Goal: Task Accomplishment & Management: Complete application form

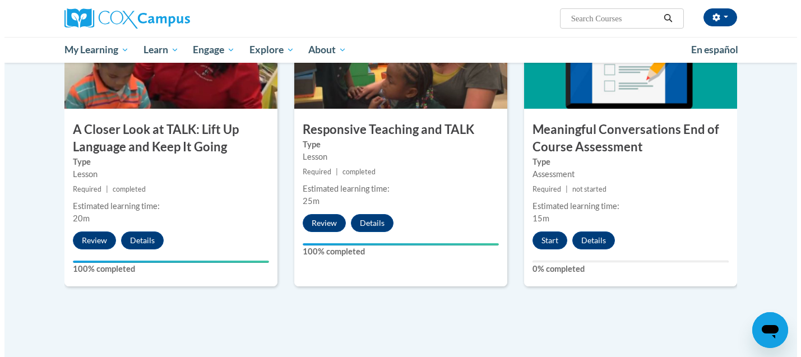
scroll to position [729, 0]
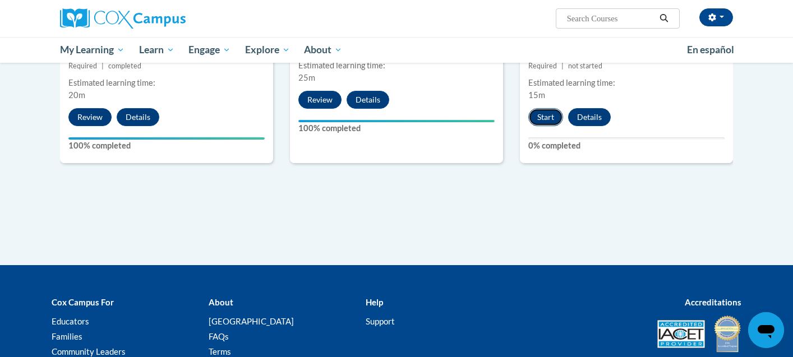
click at [556, 119] on button "Start" at bounding box center [545, 117] width 35 height 18
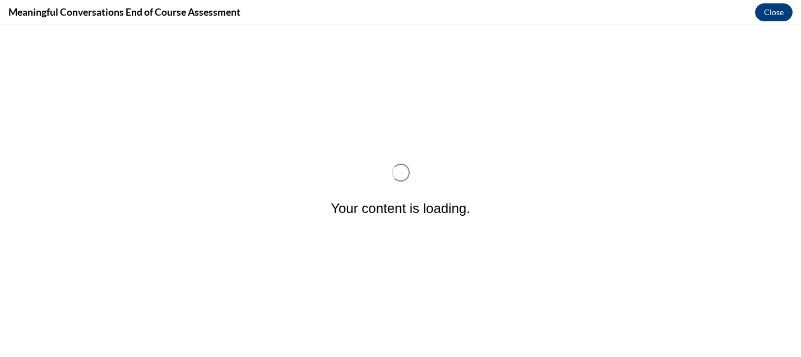
scroll to position [0, 0]
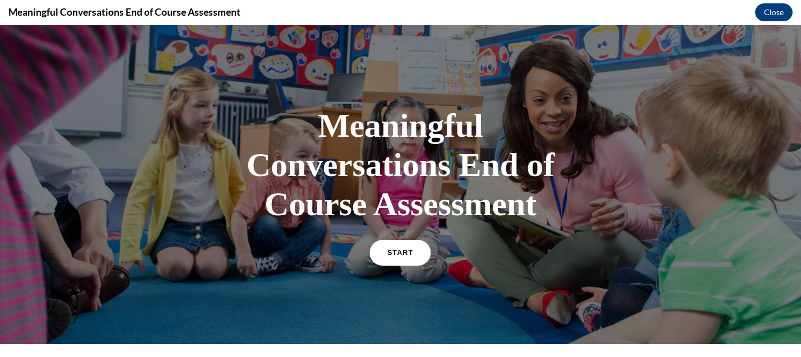
click at [387, 255] on span "START" at bounding box center [400, 253] width 26 height 8
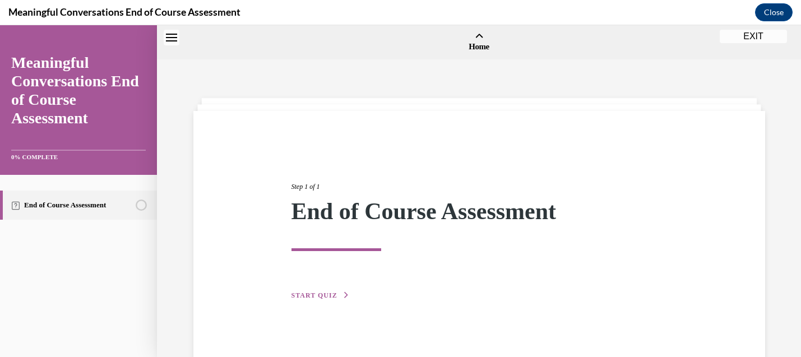
scroll to position [35, 0]
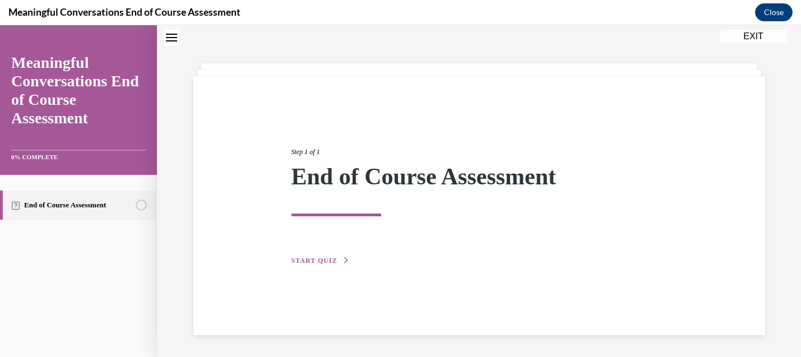
click at [324, 267] on div "Step 1 of 1 End of Course Assessment START QUIZ" at bounding box center [479, 205] width 572 height 259
click at [325, 261] on span "START QUIZ" at bounding box center [315, 261] width 46 height 8
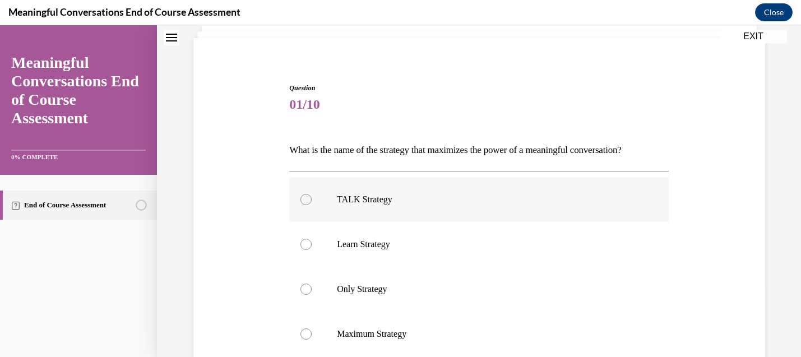
scroll to position [91, 0]
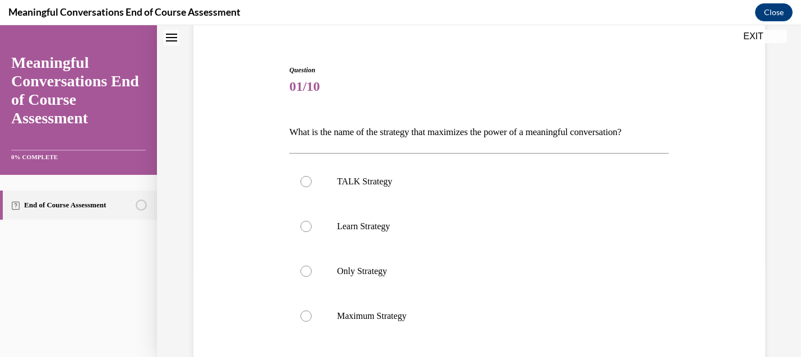
click at [409, 138] on p "What is the name of the strategy that maximizes the power of a meaningful conve…" at bounding box center [479, 132] width 380 height 19
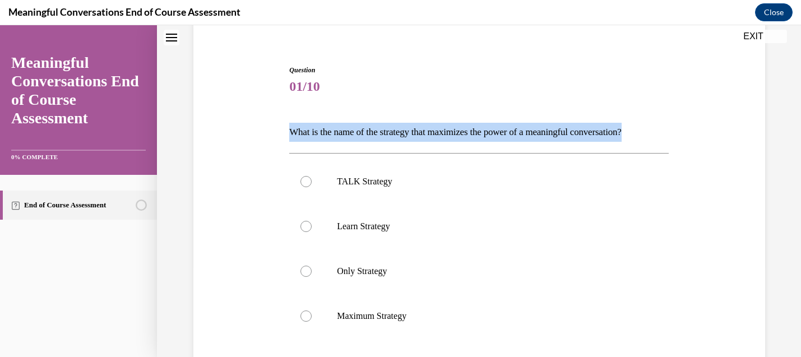
click at [409, 138] on p "What is the name of the strategy that maximizes the power of a meaningful conve…" at bounding box center [479, 132] width 380 height 19
copy p "What is the name of the strategy that maximizes the power of a meaningful conve…"
click at [363, 187] on p "TALK Strategy" at bounding box center [489, 181] width 304 height 11
click at [312, 187] on input "TALK Strategy" at bounding box center [306, 181] width 11 height 11
radio input "true"
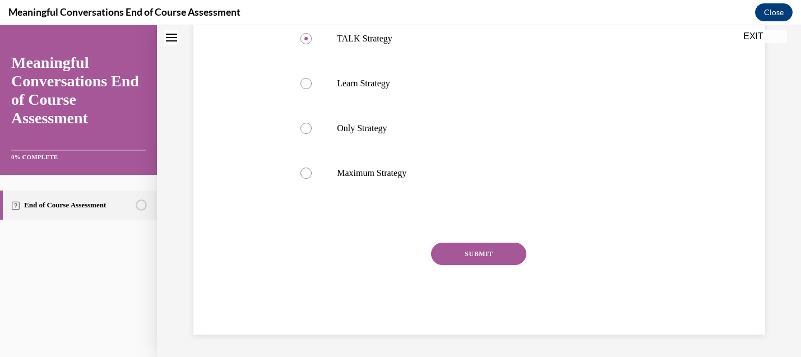
click at [465, 255] on button "SUBMIT" at bounding box center [478, 254] width 95 height 22
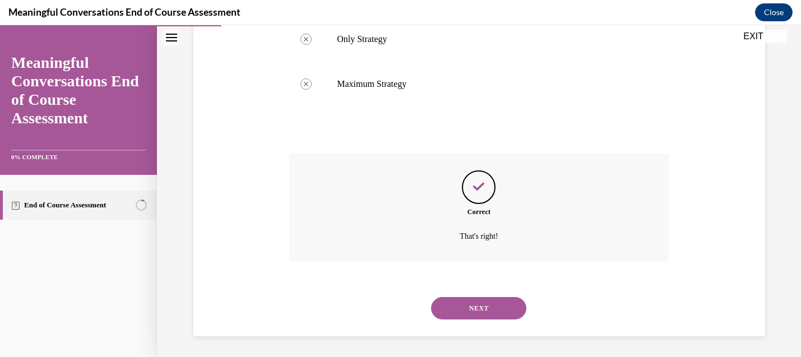
scroll to position [325, 0]
click at [495, 298] on button "NEXT" at bounding box center [478, 306] width 95 height 22
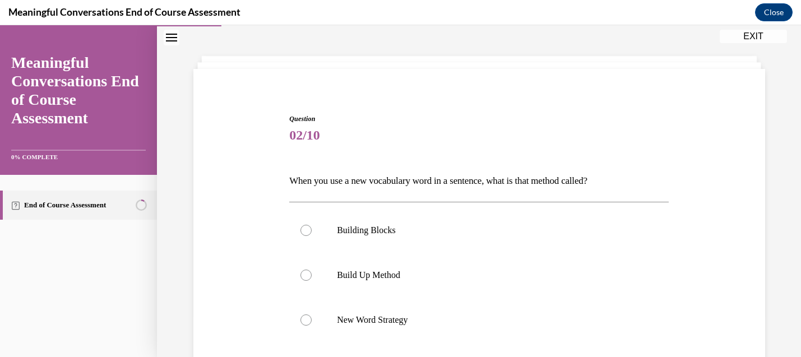
scroll to position [112, 0]
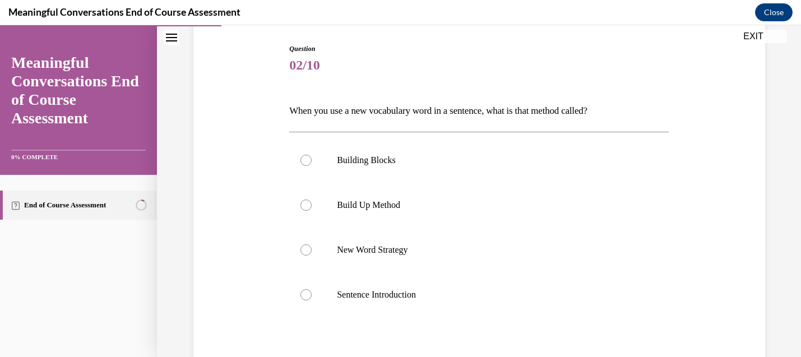
click at [444, 112] on p "When you use a new vocabulary word in a sentence, what is that method called?" at bounding box center [479, 110] width 380 height 19
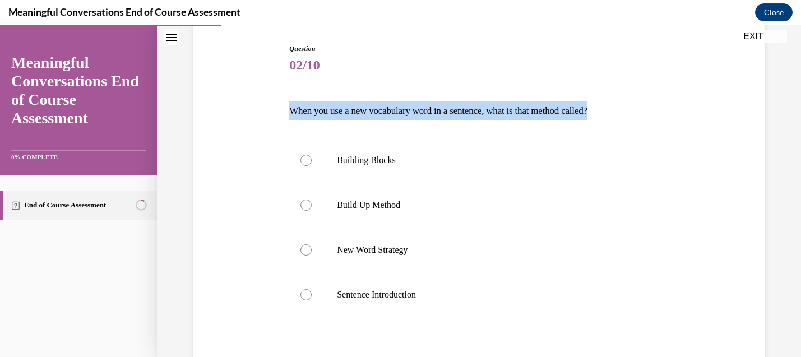
click at [444, 112] on p "When you use a new vocabulary word in a sentence, what is that method called?" at bounding box center [479, 110] width 380 height 19
copy p "When you use a new vocabulary word in a sentence, what is that method called?"
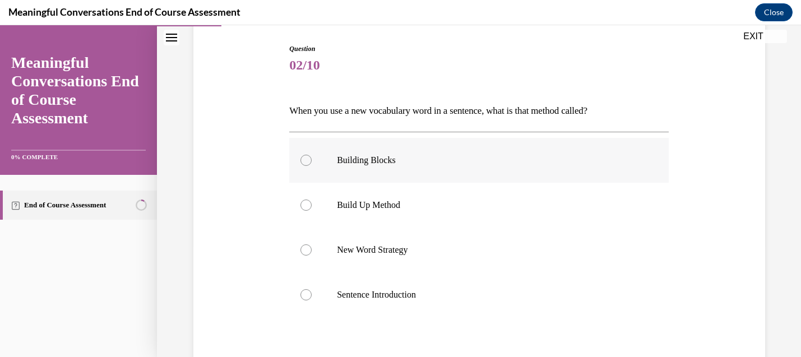
click at [369, 156] on p "Building Blocks" at bounding box center [489, 160] width 304 height 11
click at [312, 156] on input "Building Blocks" at bounding box center [306, 160] width 11 height 11
radio input "true"
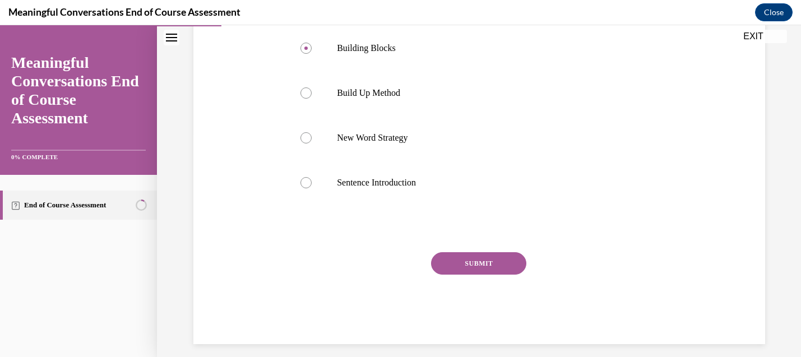
click at [483, 262] on button "SUBMIT" at bounding box center [478, 263] width 95 height 22
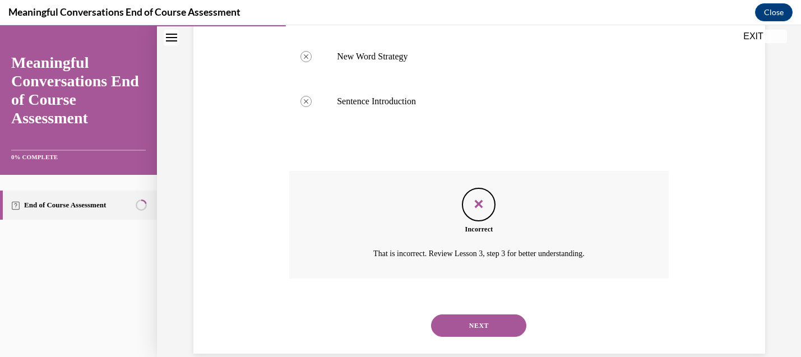
scroll to position [325, 0]
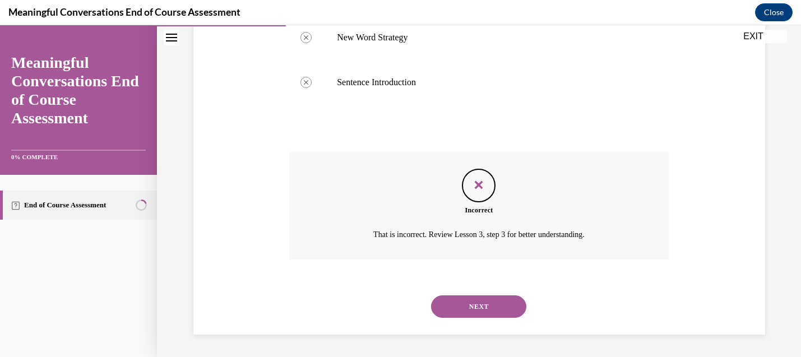
click at [485, 309] on button "NEXT" at bounding box center [478, 306] width 95 height 22
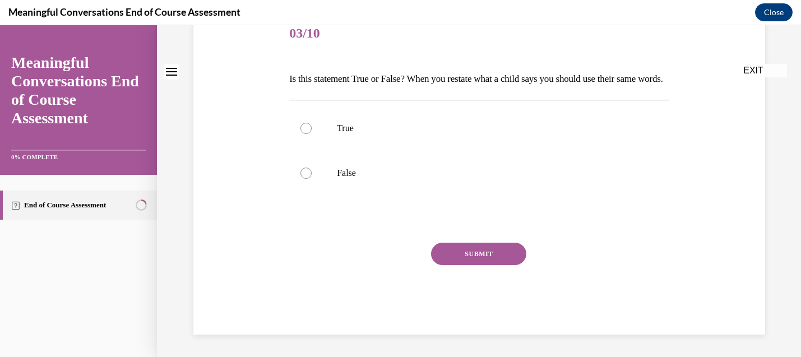
scroll to position [0, 0]
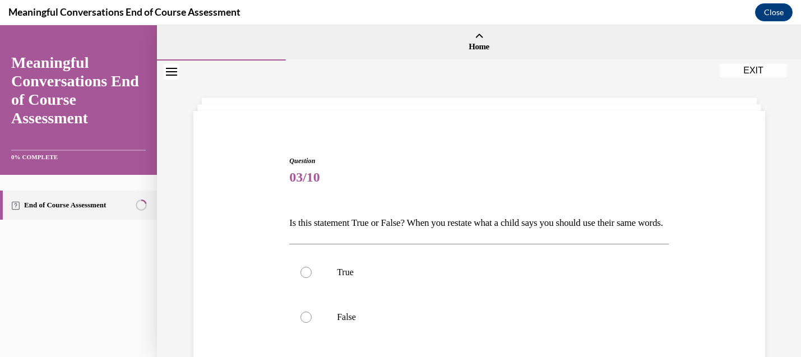
click at [767, 111] on div "Question 03/10 Is this statement True or False? When you restate what a child s…" at bounding box center [479, 281] width 644 height 441
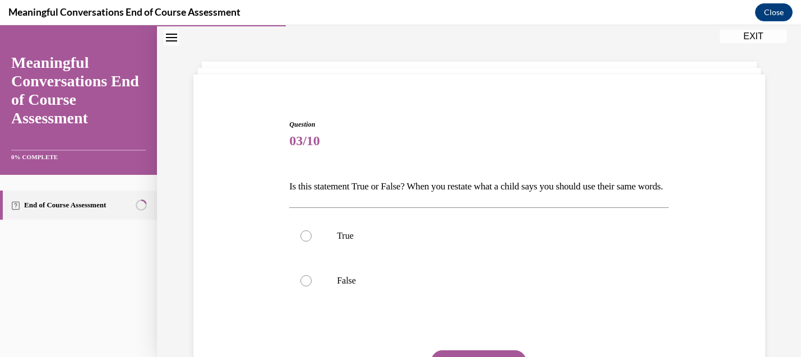
scroll to position [56, 0]
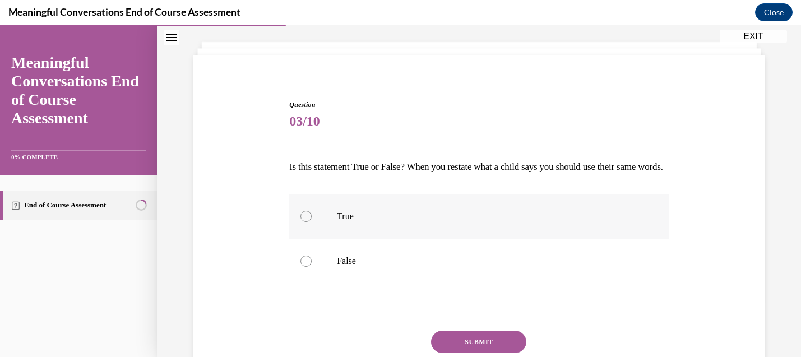
click at [348, 222] on p "True" at bounding box center [489, 216] width 304 height 11
click at [312, 222] on input "True" at bounding box center [306, 216] width 11 height 11
radio input "true"
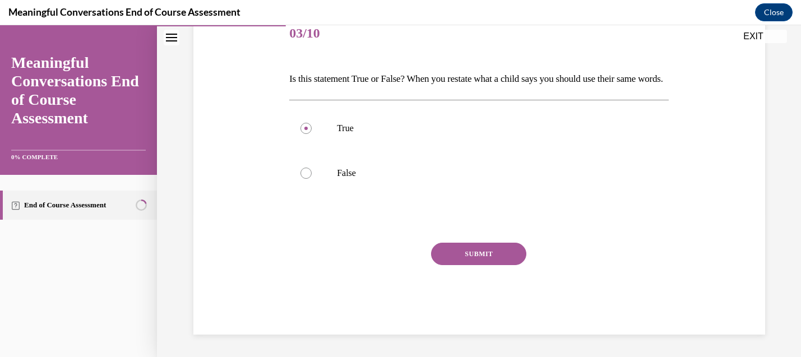
click at [485, 248] on button "SUBMIT" at bounding box center [478, 254] width 95 height 22
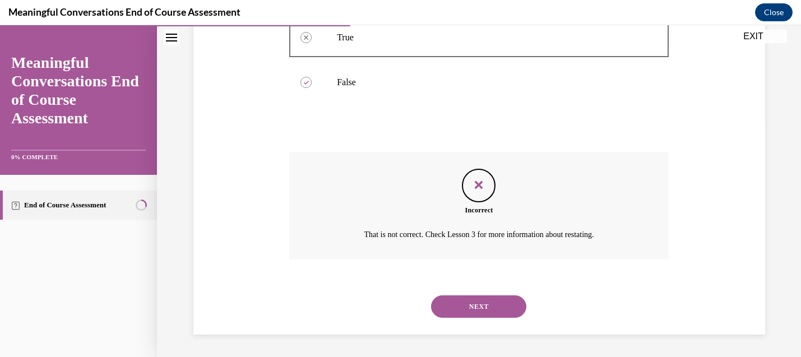
scroll to position [254, 0]
click at [465, 313] on button "NEXT" at bounding box center [478, 306] width 95 height 22
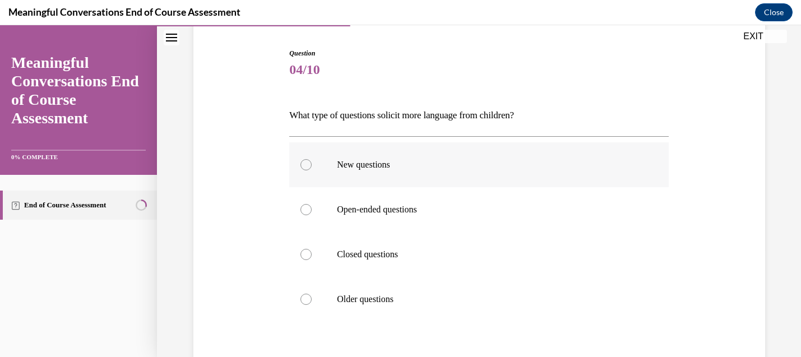
scroll to position [112, 0]
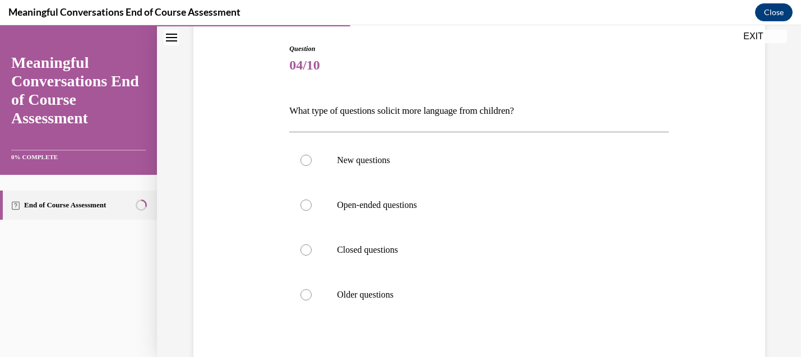
click at [736, 78] on div "Question 04/10 What type of questions solicit more language from children? New …" at bounding box center [480, 233] width 578 height 446
click at [463, 105] on p "What type of questions solicit more language from children?" at bounding box center [479, 110] width 380 height 19
click at [464, 111] on p "What type of questions solicit more language from children?" at bounding box center [479, 110] width 380 height 19
click at [465, 111] on p "What type of questions solicit more language from children?" at bounding box center [479, 110] width 380 height 19
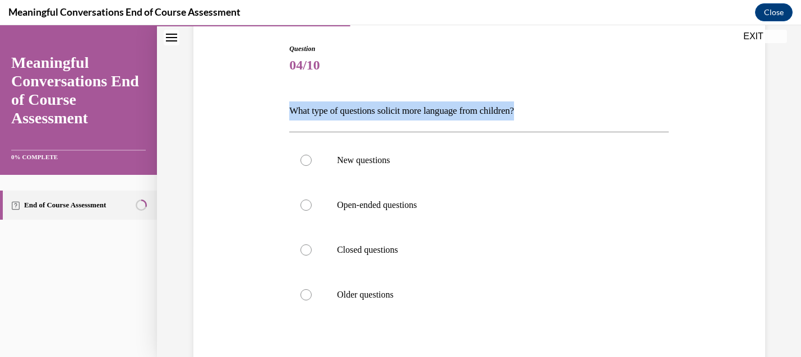
click at [465, 112] on p "What type of questions solicit more language from children?" at bounding box center [479, 110] width 380 height 19
copy p "What type of questions solicit more language from children?"
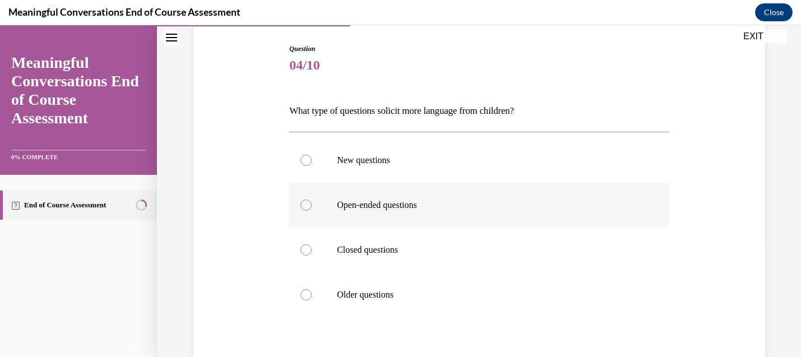
click at [377, 201] on p "Open-ended questions" at bounding box center [489, 205] width 304 height 11
click at [312, 201] on input "Open-ended questions" at bounding box center [306, 205] width 11 height 11
radio input "true"
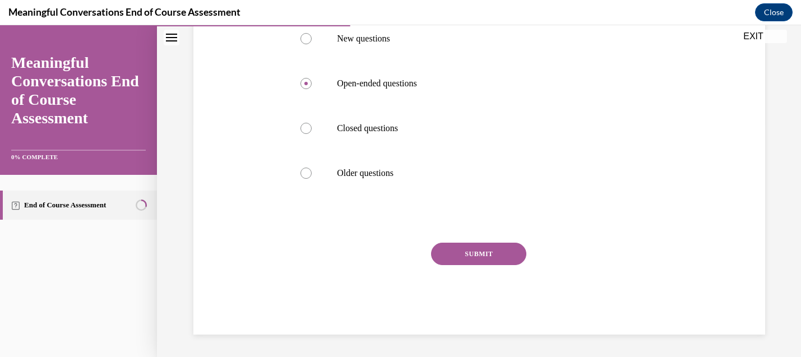
click at [472, 250] on button "SUBMIT" at bounding box center [478, 254] width 95 height 22
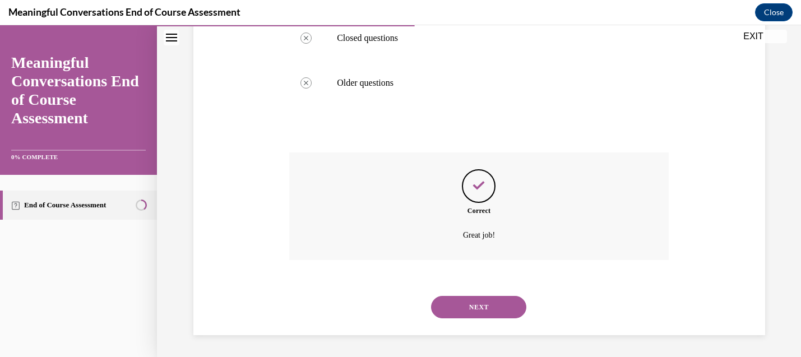
scroll to position [325, 0]
click at [478, 298] on button "NEXT" at bounding box center [478, 306] width 95 height 22
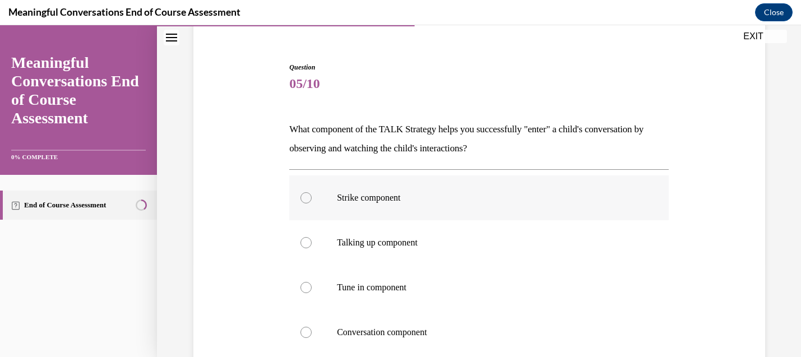
scroll to position [112, 0]
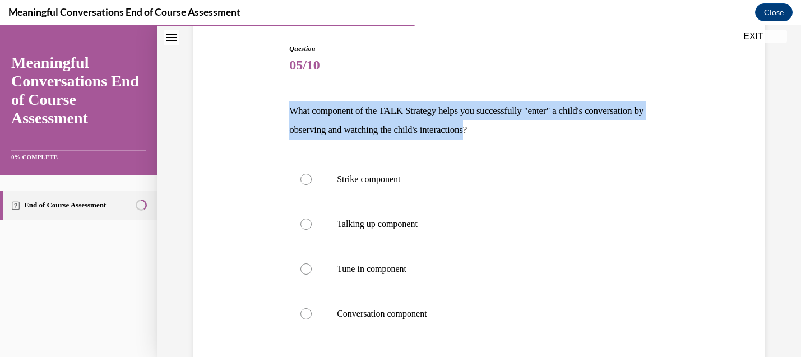
drag, startPoint x: 489, startPoint y: 129, endPoint x: 279, endPoint y: 106, distance: 211.5
click at [279, 106] on div "Question 05/10 What component of the TALK Strategy helps you successfully "ente…" at bounding box center [480, 242] width 578 height 465
copy p "What component of the TALK Strategy helps you successfully "enter" a child's co…"
click at [391, 271] on p "Tune in component" at bounding box center [489, 269] width 304 height 11
click at [312, 271] on input "Tune in component" at bounding box center [306, 269] width 11 height 11
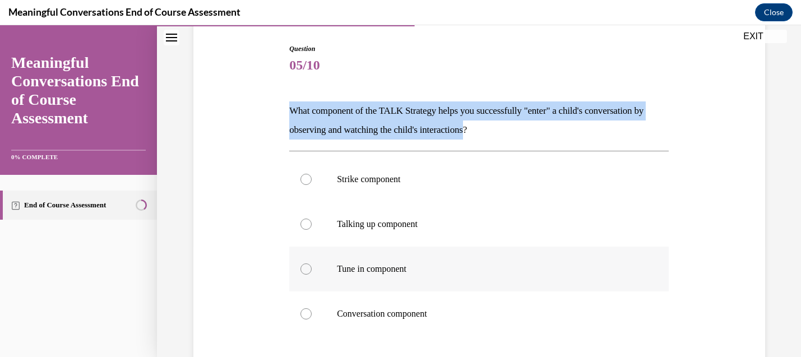
radio input "true"
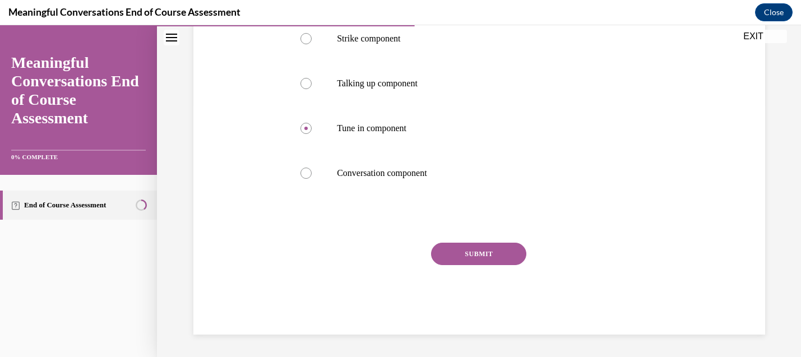
click at [475, 254] on button "SUBMIT" at bounding box center [478, 254] width 95 height 22
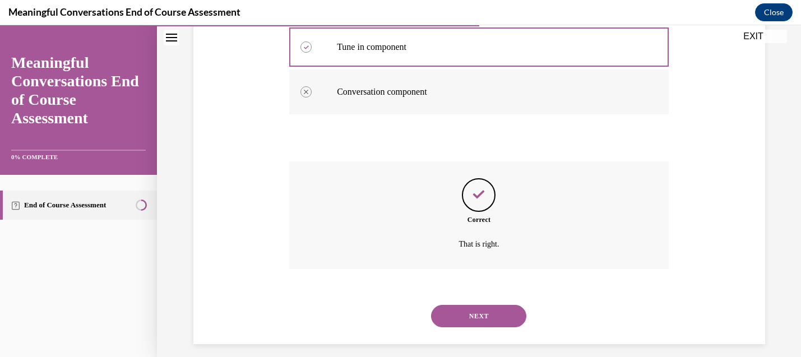
scroll to position [344, 0]
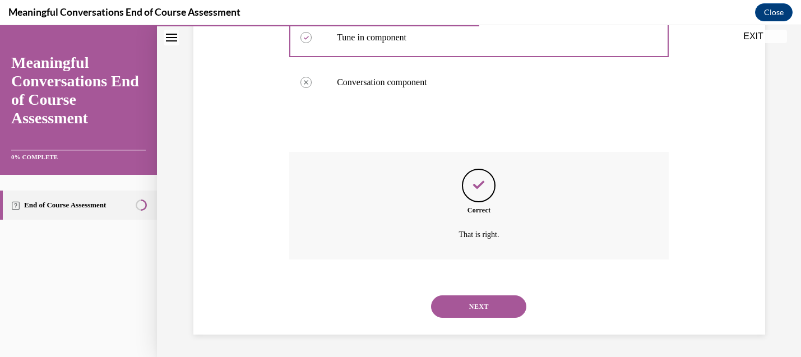
click at [483, 307] on button "NEXT" at bounding box center [478, 306] width 95 height 22
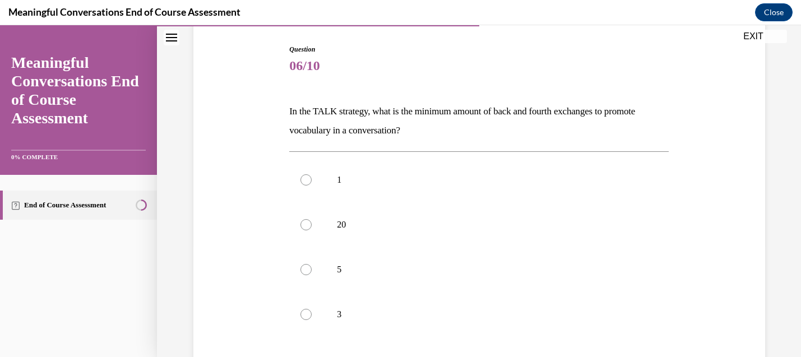
scroll to position [112, 0]
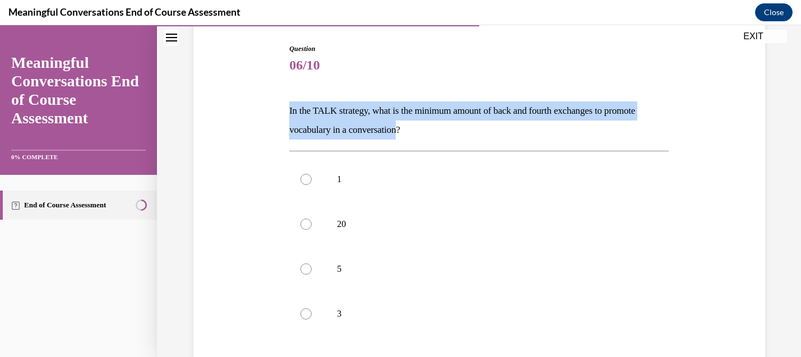
drag, startPoint x: 403, startPoint y: 131, endPoint x: 278, endPoint y: 108, distance: 127.7
click at [278, 108] on div "Question 06/10 In the TALK strategy, what is the minimum amount of back and fou…" at bounding box center [480, 242] width 578 height 465
copy p "In the TALK strategy, what is the minimum amount of back and fourth exchanges t…"
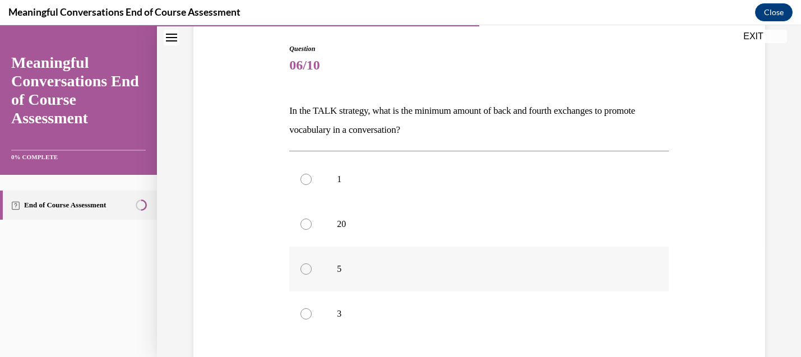
click at [337, 273] on p "5" at bounding box center [489, 269] width 304 height 11
click at [312, 273] on input "5" at bounding box center [306, 269] width 11 height 11
radio input "true"
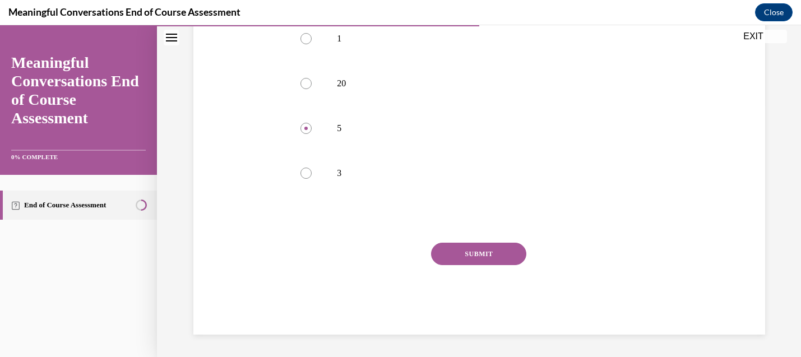
click at [452, 250] on button "SUBMIT" at bounding box center [478, 254] width 95 height 22
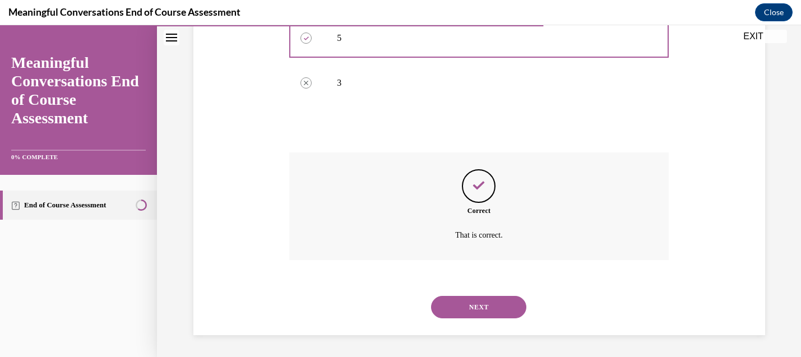
scroll to position [344, 0]
click at [479, 304] on button "NEXT" at bounding box center [478, 306] width 95 height 22
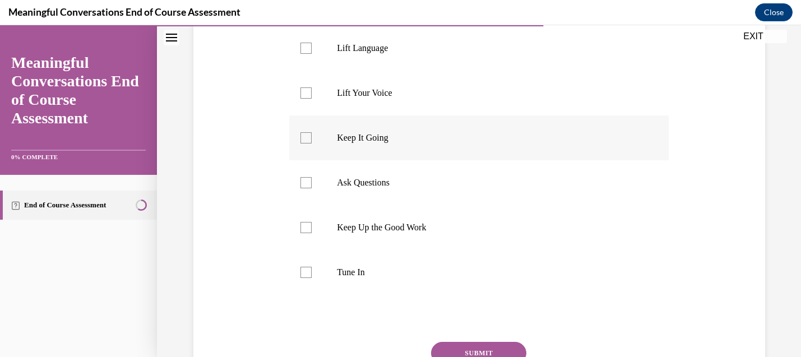
scroll to position [168, 0]
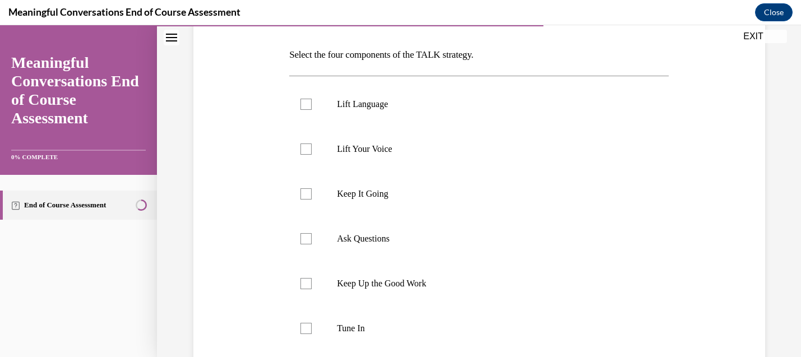
click at [427, 59] on p "Select the four components of the TALK strategy." at bounding box center [479, 54] width 380 height 19
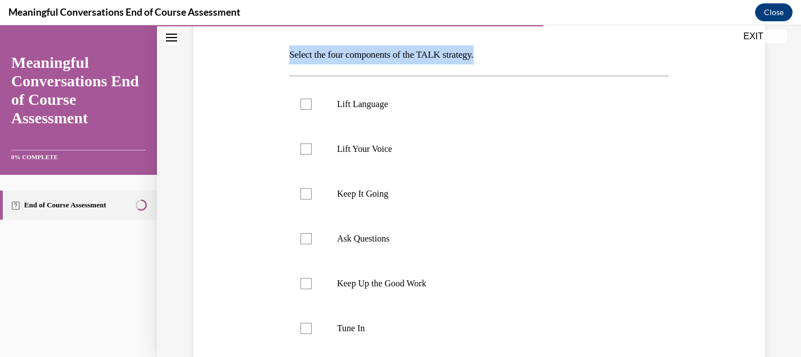
click at [427, 59] on p "Select the four components of the TALK strategy." at bounding box center [479, 54] width 380 height 19
copy p "Select the four components of the TALK strategy."
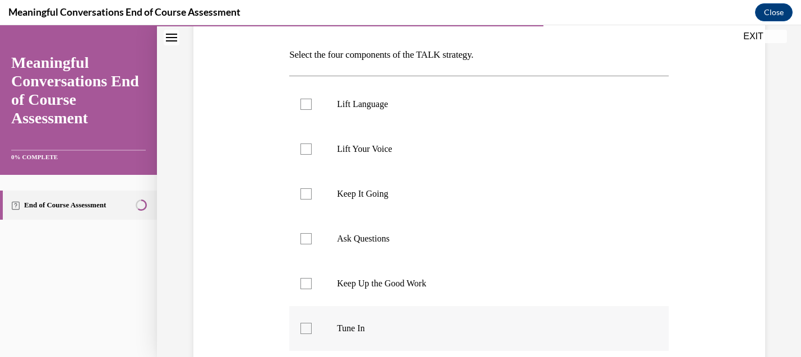
click at [331, 326] on label "Tune In" at bounding box center [479, 328] width 380 height 45
click at [312, 326] on input "Tune In" at bounding box center [306, 328] width 11 height 11
checkbox input "true"
click at [328, 229] on label "Ask Questions" at bounding box center [479, 238] width 380 height 45
click at [312, 233] on input "Ask Questions" at bounding box center [306, 238] width 11 height 11
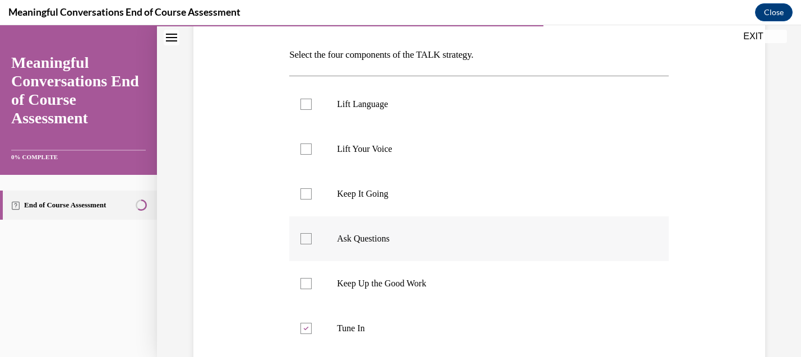
checkbox input "true"
click at [347, 199] on p "Keep It Going" at bounding box center [489, 193] width 304 height 11
click at [312, 199] on input "Keep It Going" at bounding box center [306, 193] width 11 height 11
checkbox input "true"
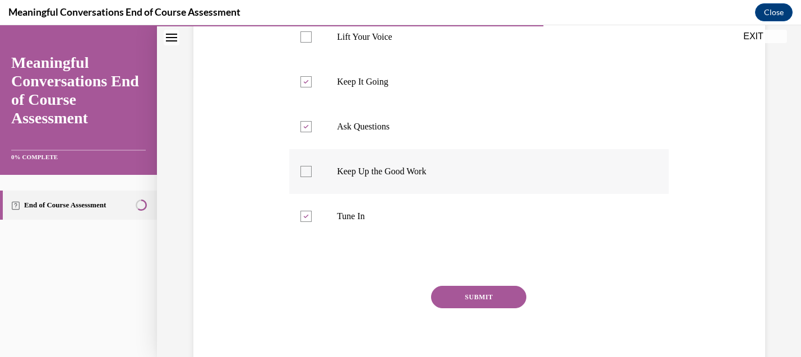
scroll to position [224, 0]
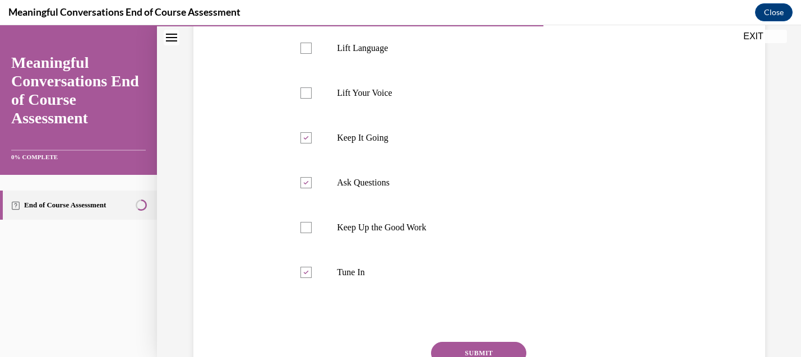
click at [316, 322] on div at bounding box center [479, 318] width 380 height 13
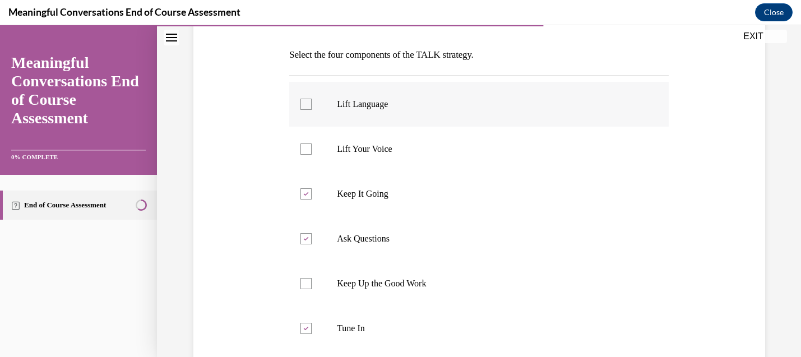
click at [375, 101] on p "Lift Language" at bounding box center [489, 104] width 304 height 11
click at [312, 101] on input "Lift Language" at bounding box center [306, 104] width 11 height 11
checkbox input "true"
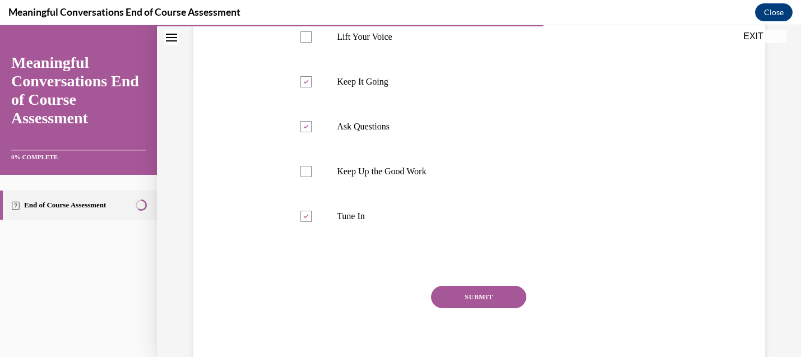
click at [448, 292] on button "SUBMIT" at bounding box center [478, 297] width 95 height 22
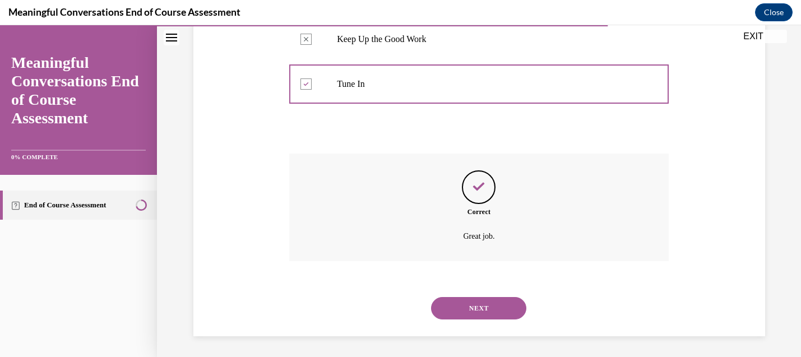
scroll to position [414, 0]
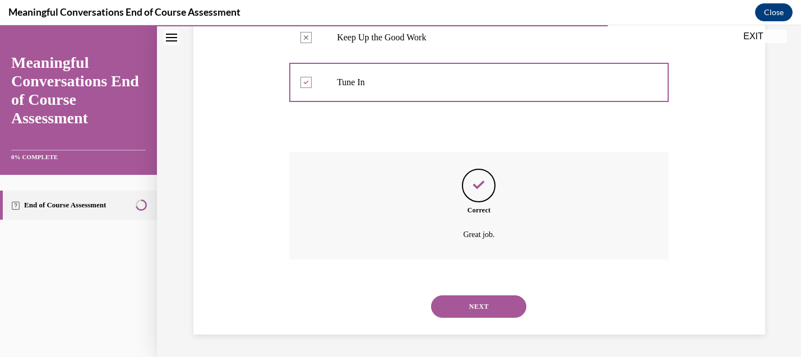
click at [459, 310] on button "NEXT" at bounding box center [478, 306] width 95 height 22
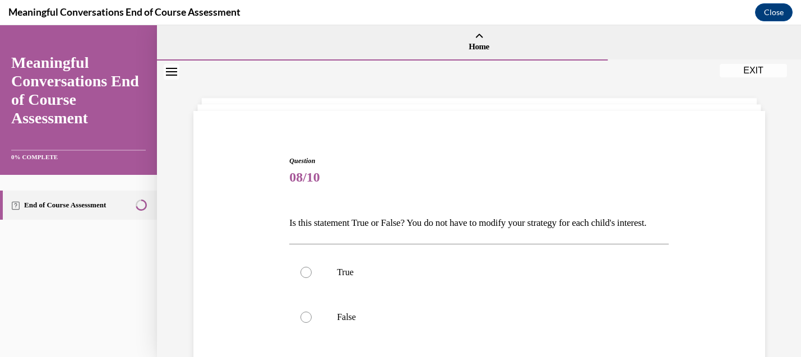
scroll to position [56, 0]
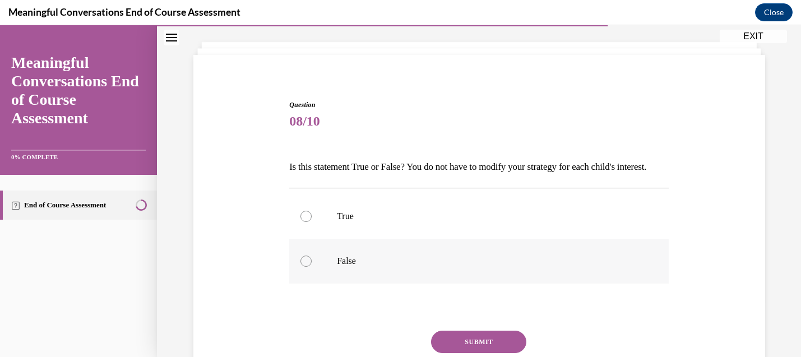
click at [322, 284] on label "False" at bounding box center [479, 261] width 380 height 45
click at [312, 267] on input "False" at bounding box center [306, 261] width 11 height 11
radio input "true"
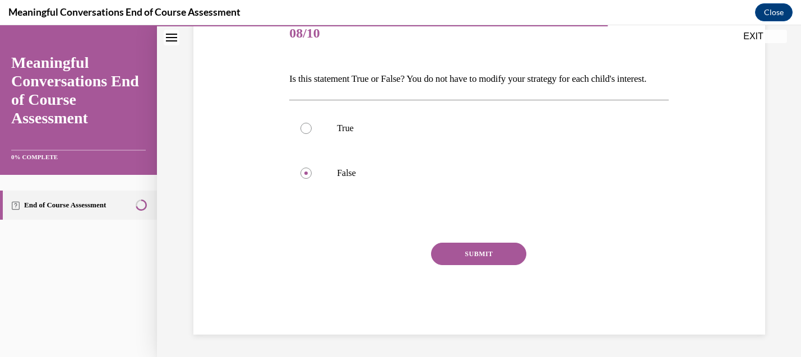
click at [475, 261] on button "SUBMIT" at bounding box center [478, 254] width 95 height 22
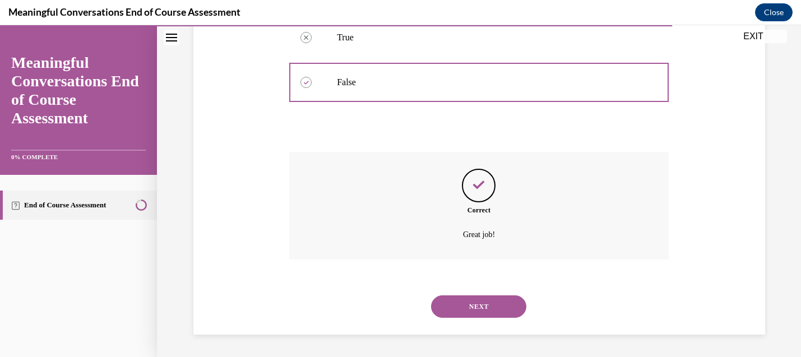
scroll to position [254, 0]
click at [465, 305] on button "NEXT" at bounding box center [478, 306] width 95 height 22
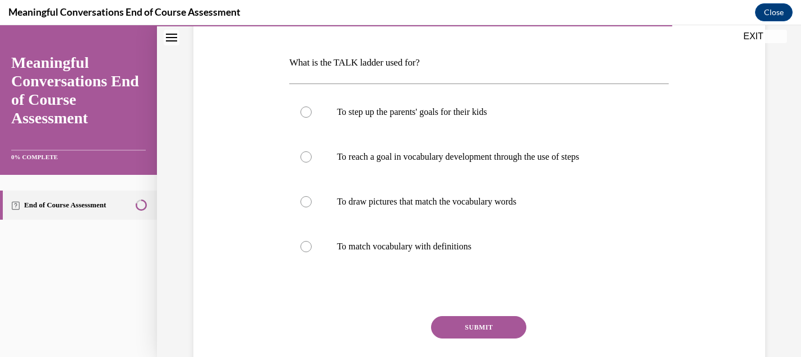
scroll to position [168, 0]
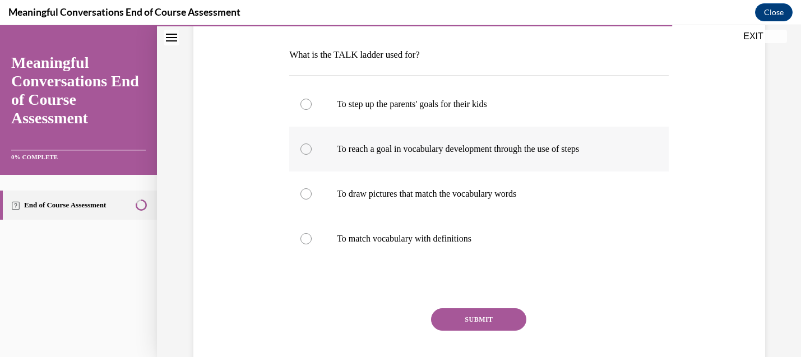
click at [404, 141] on label "To reach a goal in vocabulary development through the use of steps" at bounding box center [479, 149] width 380 height 45
click at [312, 144] on input "To reach a goal in vocabulary development through the use of steps" at bounding box center [306, 149] width 11 height 11
radio input "true"
click at [478, 326] on button "SUBMIT" at bounding box center [478, 319] width 95 height 22
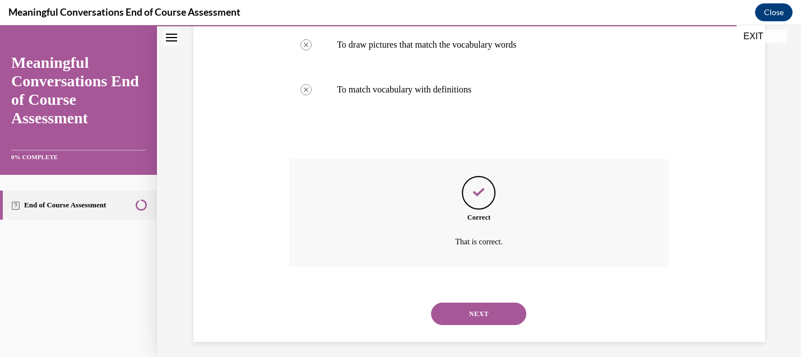
scroll to position [325, 0]
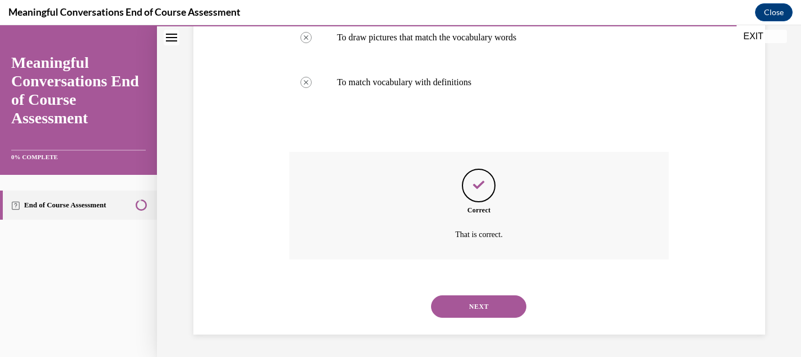
click at [478, 321] on div "NEXT" at bounding box center [479, 306] width 380 height 45
click at [482, 307] on button "NEXT" at bounding box center [478, 306] width 95 height 22
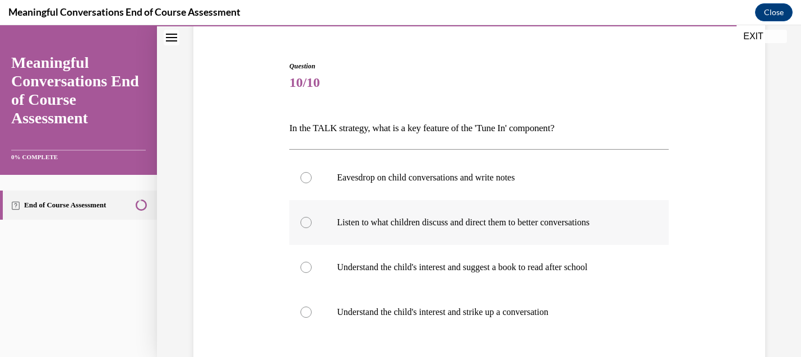
scroll to position [112, 0]
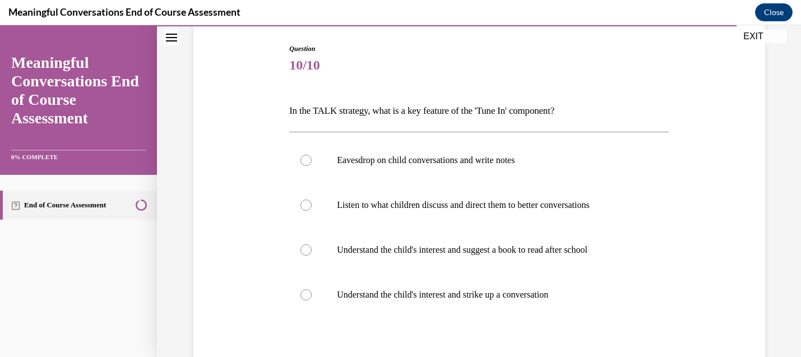
click at [342, 115] on p "In the TALK strategy, what is a key feature of the 'Tune In' component?" at bounding box center [479, 110] width 380 height 19
click at [343, 116] on p "In the TALK strategy, what is a key feature of the 'Tune In' component?" at bounding box center [479, 110] width 380 height 19
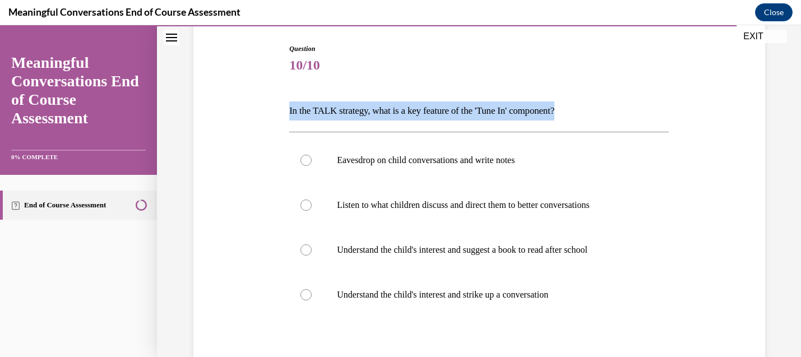
click at [344, 119] on p "In the TALK strategy, what is a key feature of the 'Tune In' component?" at bounding box center [479, 110] width 380 height 19
copy p "In the TALK strategy, what is a key feature of the 'Tune In' component?"
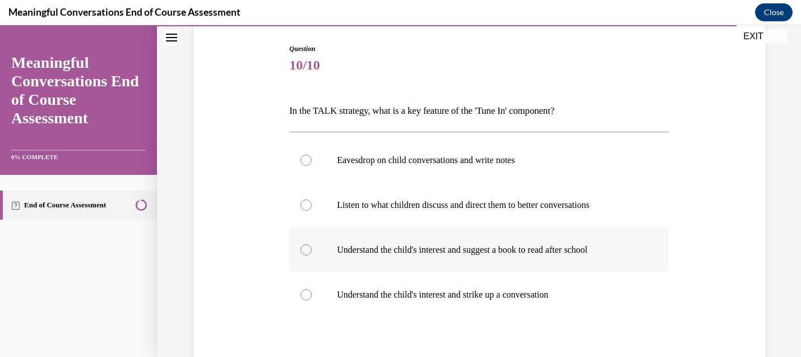
click at [504, 252] on p "Understand the child's interest and suggest a book to read after school" at bounding box center [489, 249] width 304 height 11
click at [312, 252] on input "Understand the child's interest and suggest a book to read after school" at bounding box center [306, 249] width 11 height 11
radio input "true"
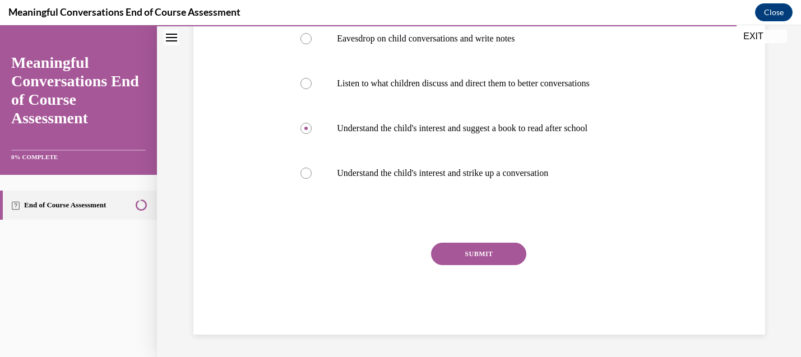
click at [505, 252] on button "SUBMIT" at bounding box center [478, 254] width 95 height 22
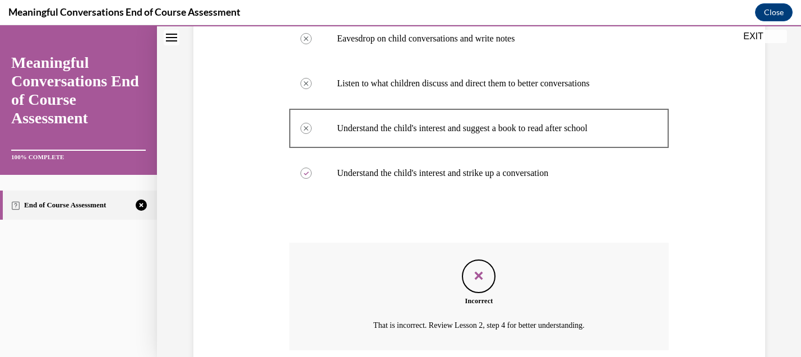
scroll to position [325, 0]
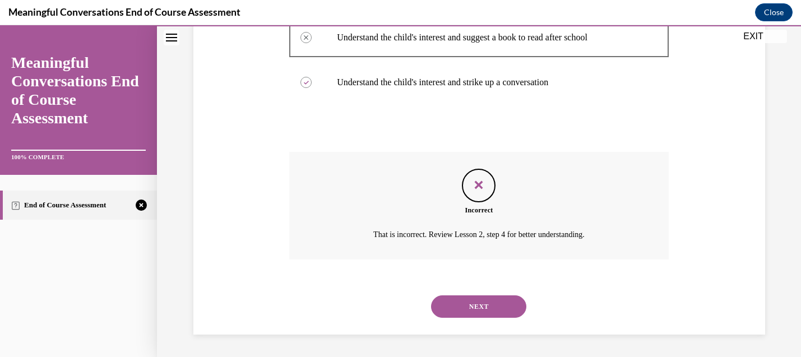
click at [498, 310] on button "NEXT" at bounding box center [478, 306] width 95 height 22
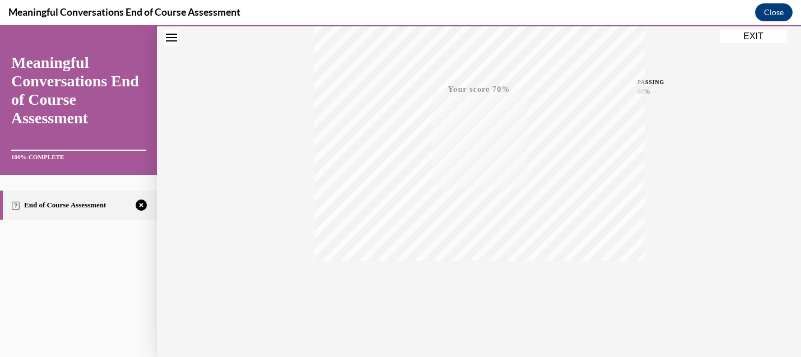
scroll to position [243, 0]
click at [483, 294] on icon "button" at bounding box center [479, 289] width 40 height 12
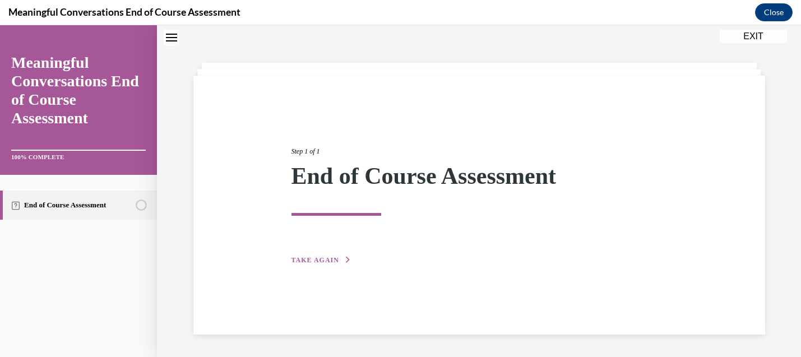
scroll to position [35, 0]
click at [314, 257] on span "TAKE AGAIN" at bounding box center [316, 260] width 48 height 8
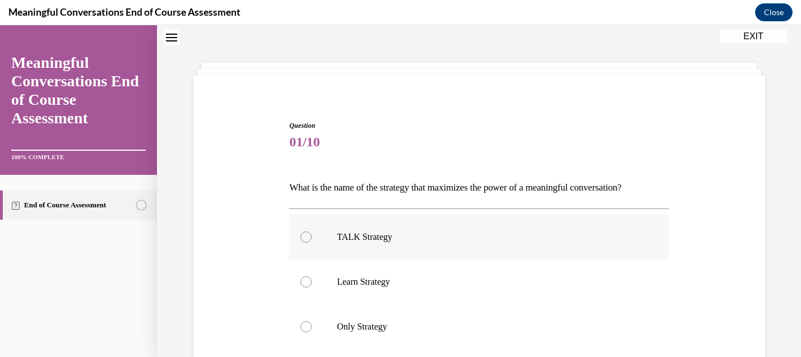
click at [367, 228] on label "TALK Strategy" at bounding box center [479, 237] width 380 height 45
click at [312, 232] on input "TALK Strategy" at bounding box center [306, 237] width 11 height 11
radio input "true"
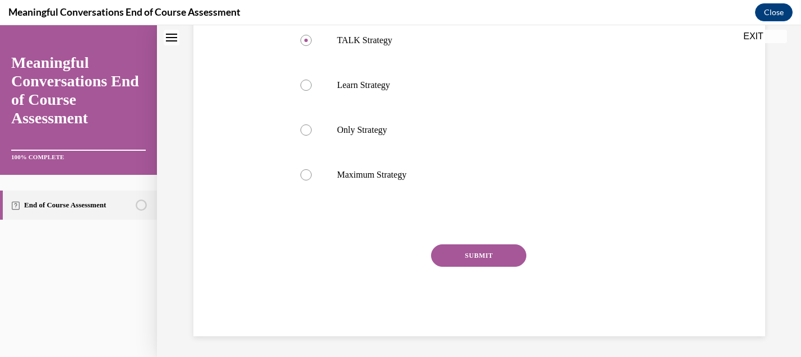
scroll to position [234, 0]
click at [477, 242] on div "Question 01/10 What is the name of the strategy that maximizes the power of a m…" at bounding box center [479, 128] width 380 height 413
click at [478, 247] on button "SUBMIT" at bounding box center [478, 254] width 95 height 22
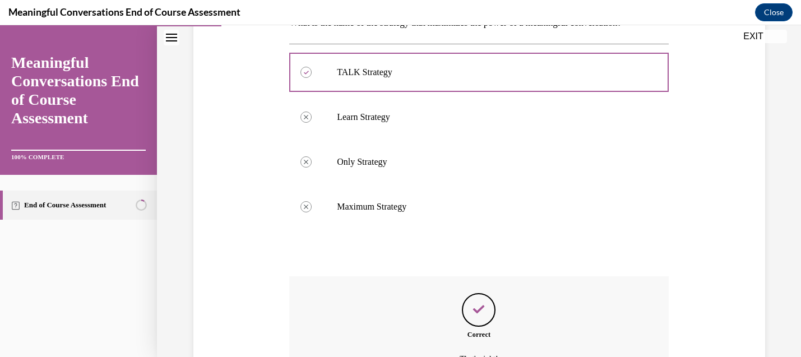
scroll to position [325, 0]
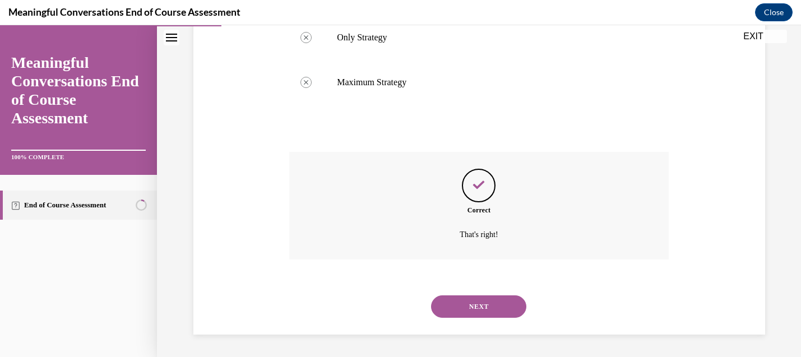
click at [486, 307] on button "NEXT" at bounding box center [478, 306] width 95 height 22
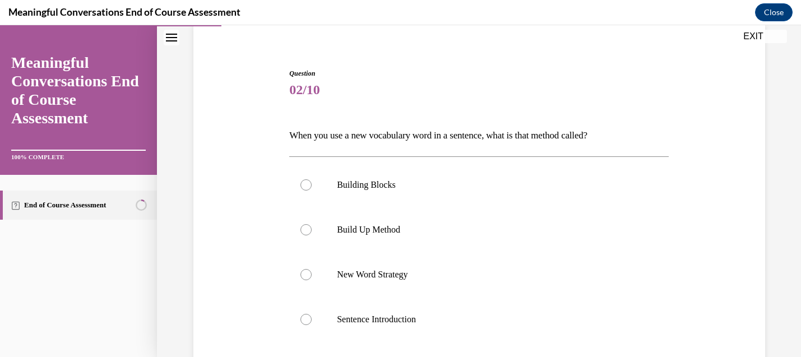
scroll to position [112, 0]
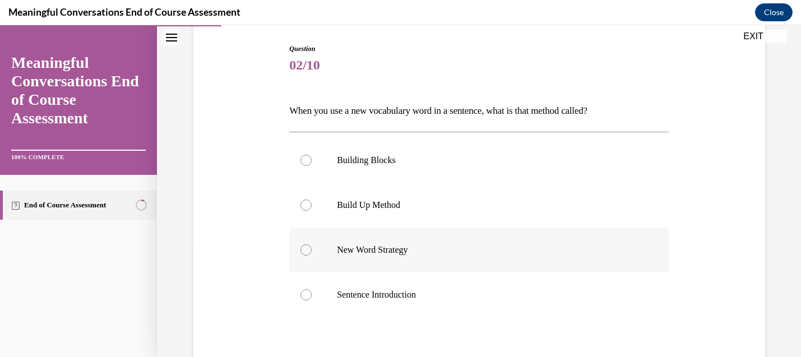
click at [378, 252] on p "New Word Strategy" at bounding box center [489, 249] width 304 height 11
click at [312, 252] on input "New Word Strategy" at bounding box center [306, 249] width 11 height 11
radio input "true"
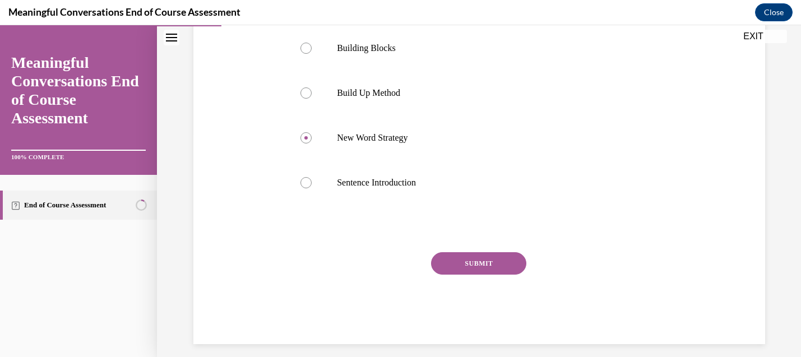
click at [481, 252] on button "SUBMIT" at bounding box center [478, 263] width 95 height 22
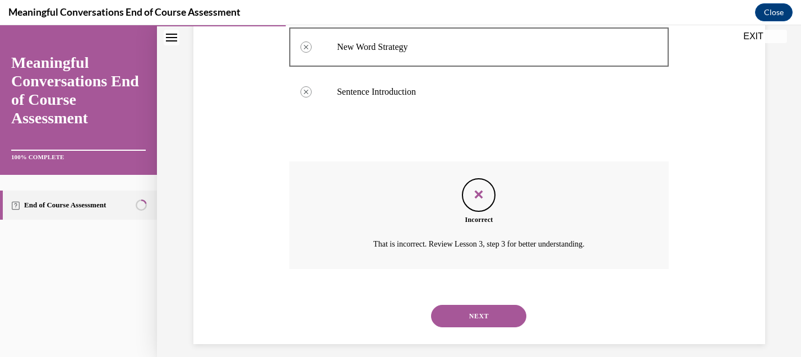
scroll to position [325, 0]
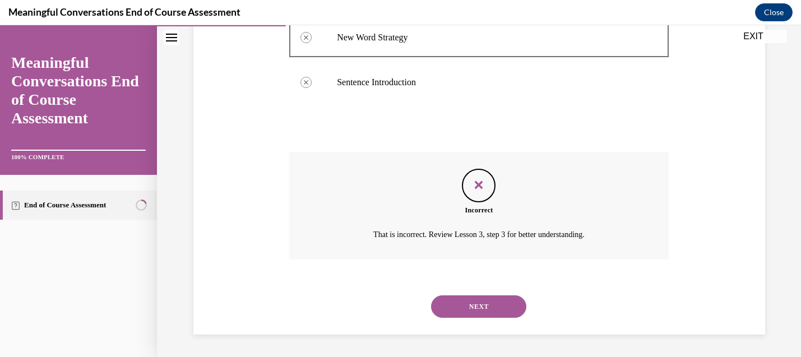
click at [509, 303] on button "NEXT" at bounding box center [478, 306] width 95 height 22
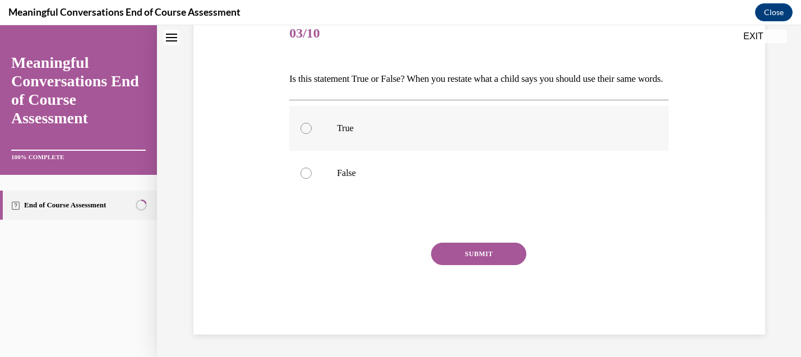
scroll to position [0, 0]
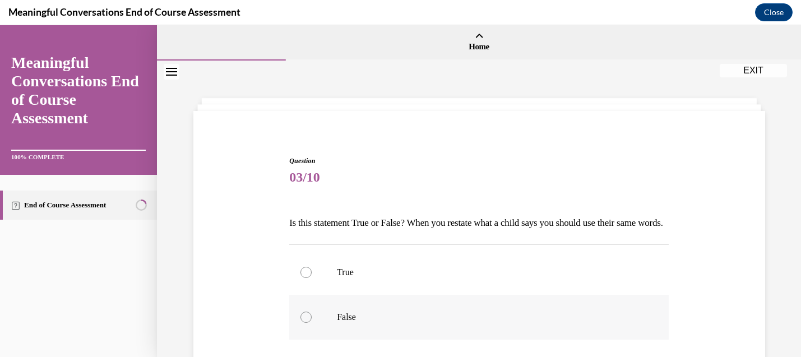
click at [369, 329] on label "False" at bounding box center [479, 317] width 380 height 45
click at [312, 323] on input "False" at bounding box center [306, 317] width 11 height 11
radio input "true"
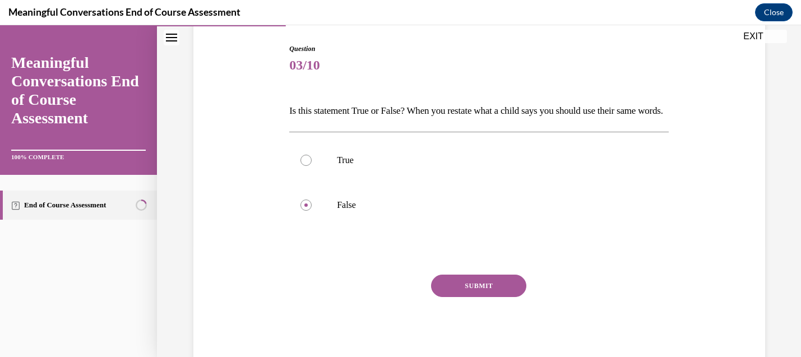
click at [482, 297] on button "SUBMIT" at bounding box center [478, 286] width 95 height 22
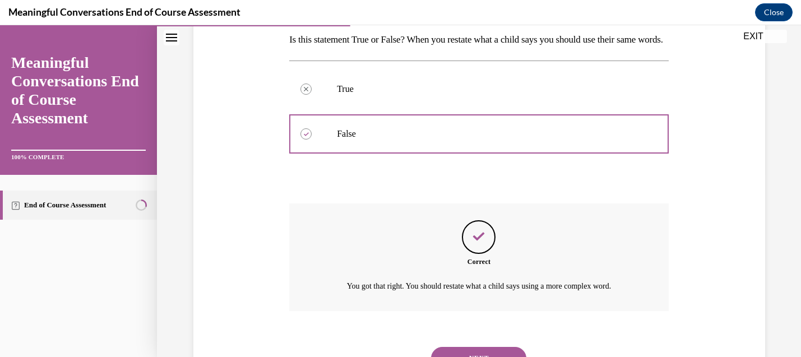
scroll to position [254, 0]
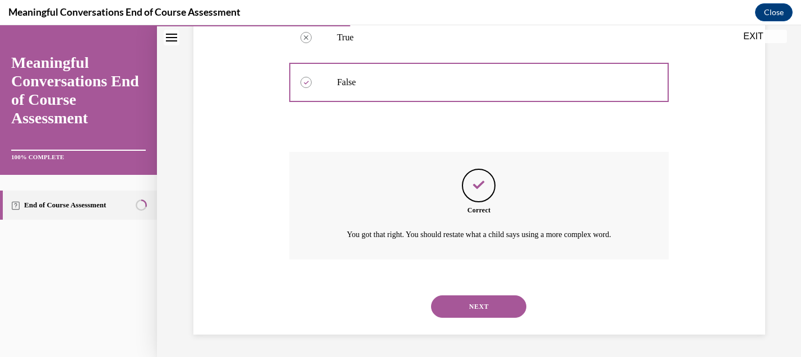
click at [476, 304] on button "NEXT" at bounding box center [478, 306] width 95 height 22
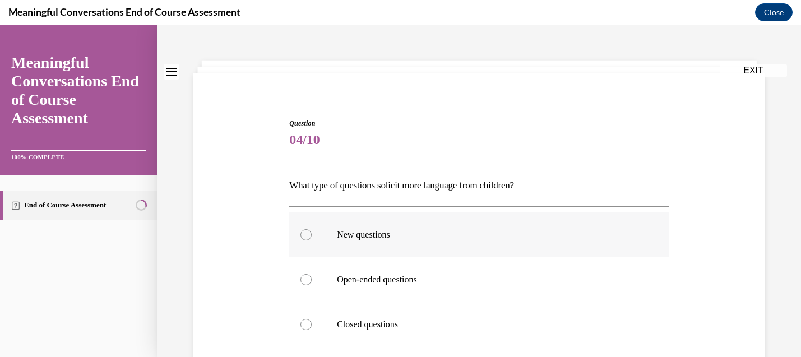
scroll to position [56, 0]
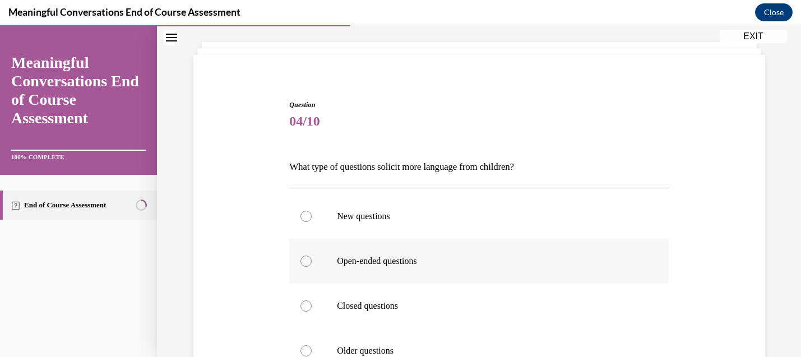
click at [413, 261] on p "Open-ended questions" at bounding box center [489, 261] width 304 height 11
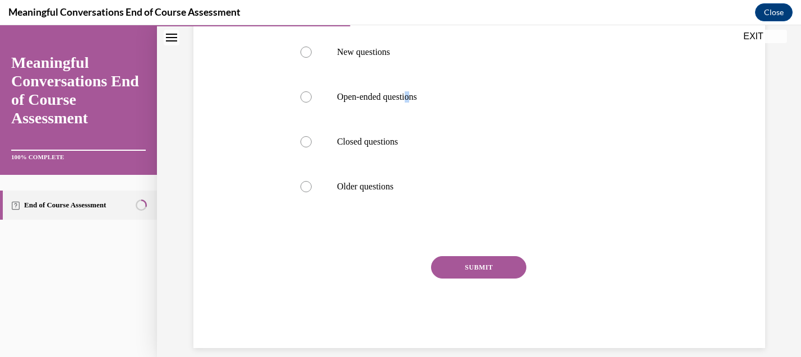
scroll to position [224, 0]
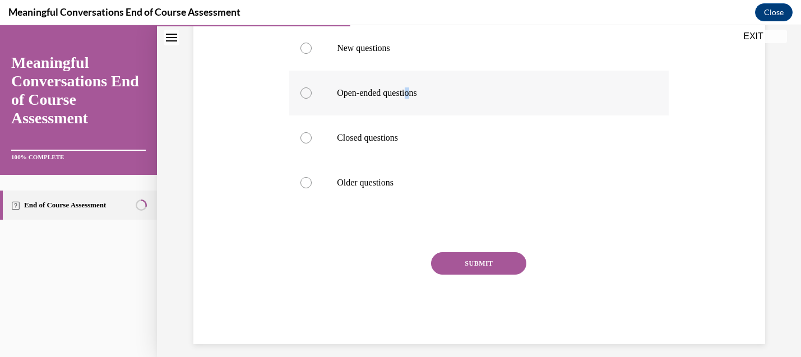
click at [307, 98] on label "Open-ended questions" at bounding box center [479, 93] width 380 height 45
click at [307, 98] on input "Open-ended questions" at bounding box center [306, 92] width 11 height 11
radio input "true"
click at [478, 266] on button "SUBMIT" at bounding box center [478, 263] width 95 height 22
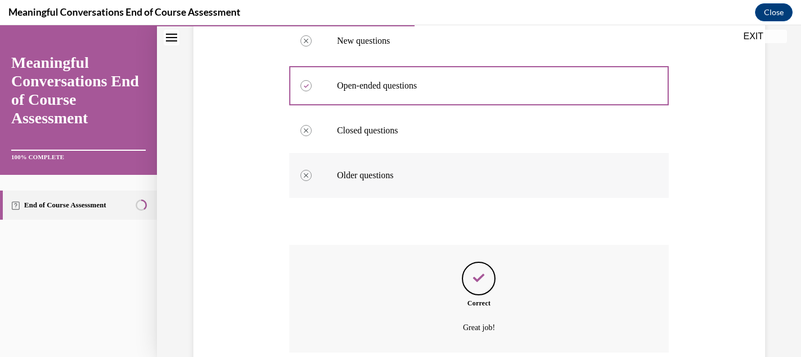
scroll to position [325, 0]
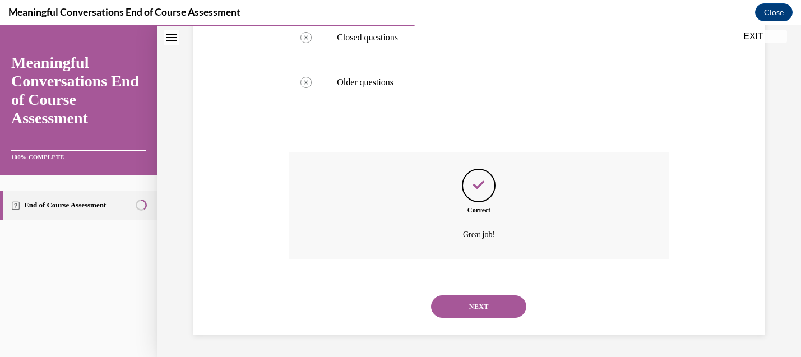
click at [484, 326] on div "NEXT" at bounding box center [479, 306] width 380 height 45
click at [488, 310] on button "NEXT" at bounding box center [478, 306] width 95 height 22
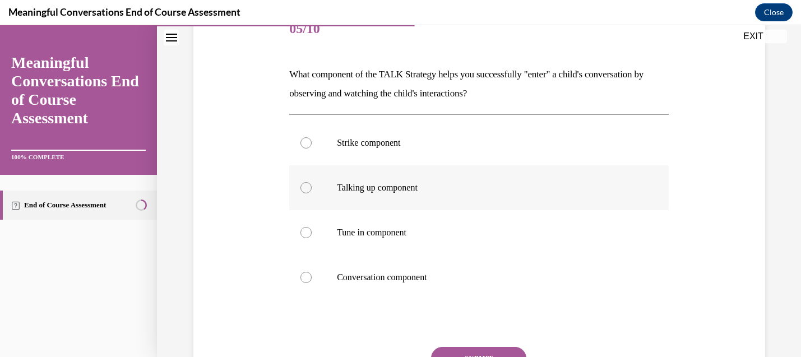
scroll to position [168, 0]
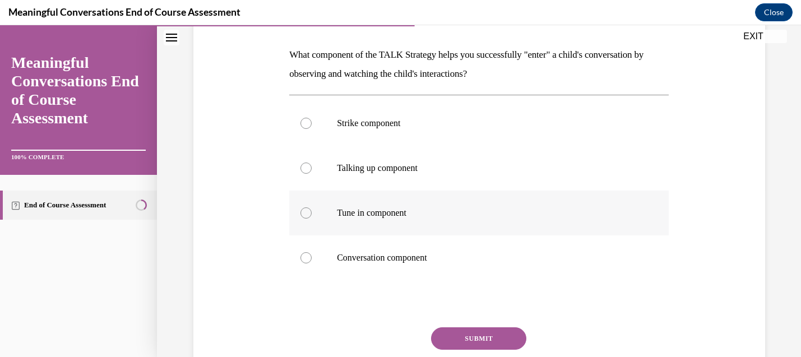
click at [375, 219] on label "Tune in component" at bounding box center [479, 213] width 380 height 45
click at [312, 219] on input "Tune in component" at bounding box center [306, 212] width 11 height 11
radio input "true"
click at [482, 334] on button "SUBMIT" at bounding box center [478, 338] width 95 height 22
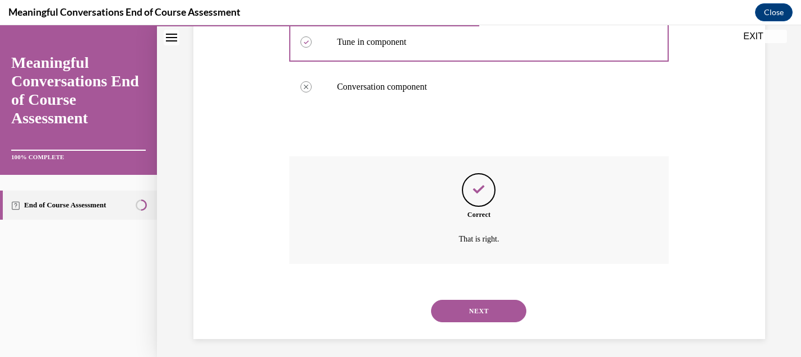
scroll to position [344, 0]
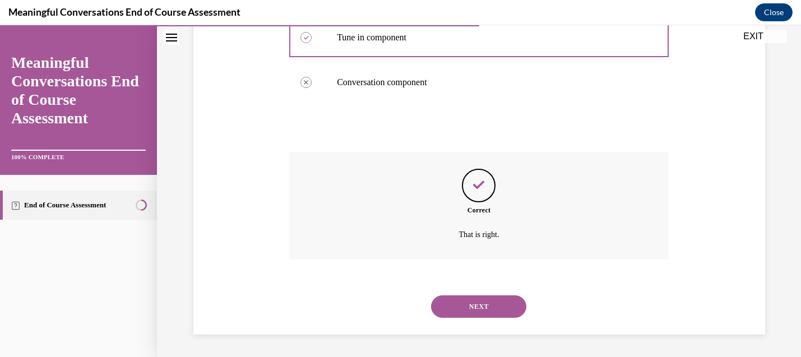
click at [486, 311] on button "NEXT" at bounding box center [478, 306] width 95 height 22
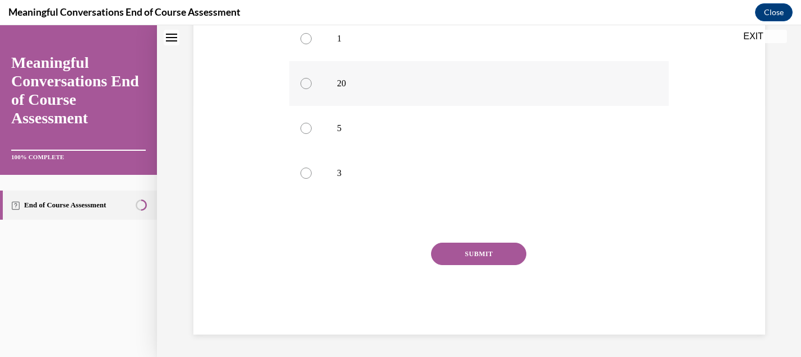
scroll to position [0, 0]
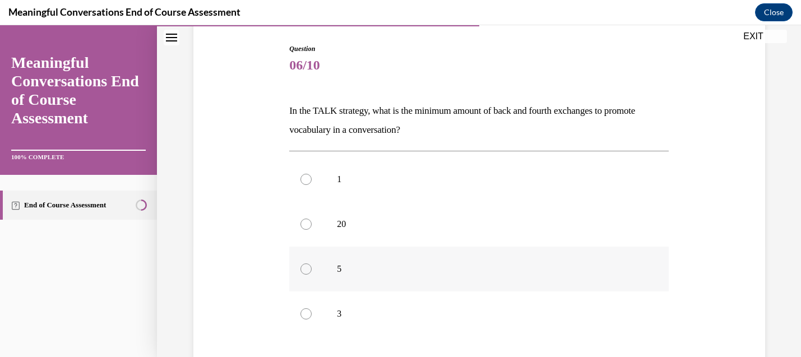
click at [339, 264] on p "5" at bounding box center [489, 269] width 304 height 11
click at [312, 264] on input "5" at bounding box center [306, 269] width 11 height 11
radio input "true"
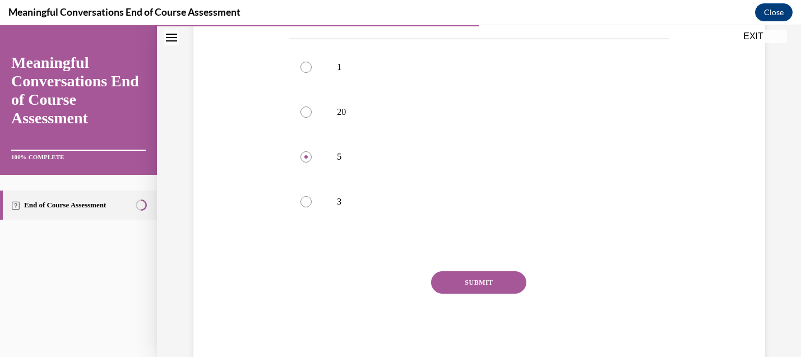
click at [475, 282] on button "SUBMIT" at bounding box center [478, 282] width 95 height 22
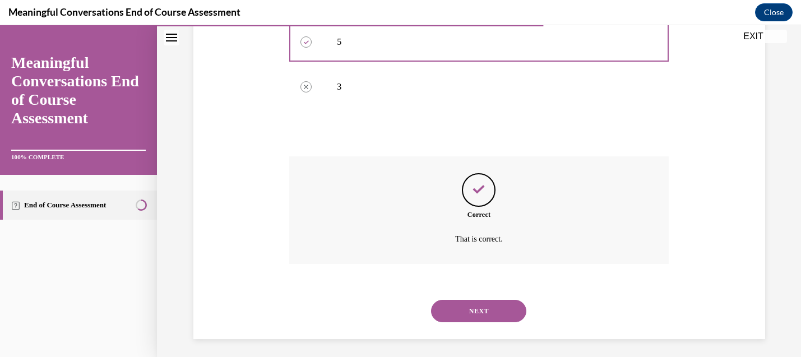
scroll to position [344, 0]
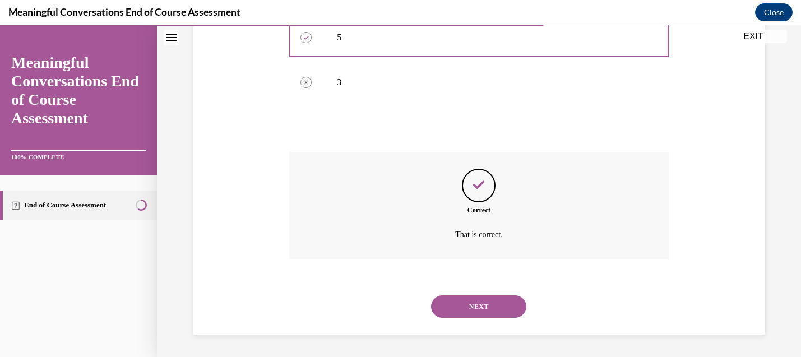
click at [477, 317] on button "NEXT" at bounding box center [478, 306] width 95 height 22
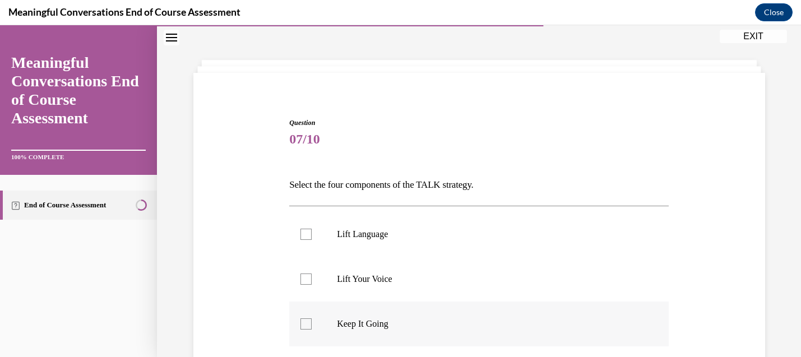
scroll to position [112, 0]
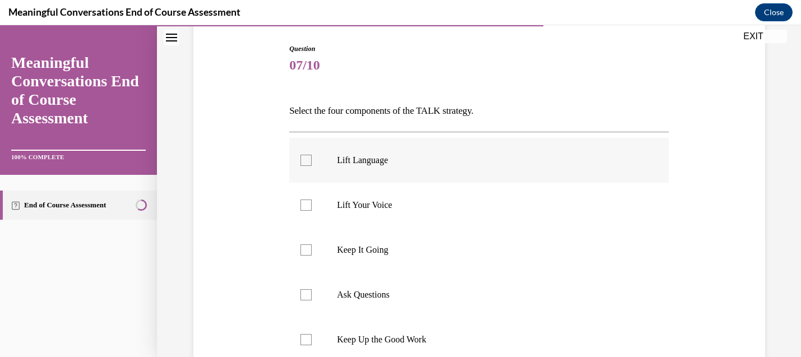
click at [349, 161] on p "Lift Language" at bounding box center [489, 160] width 304 height 11
click at [312, 161] on input "Lift Language" at bounding box center [306, 160] width 11 height 11
checkbox input "true"
click at [358, 248] on p "Keep It Going" at bounding box center [489, 249] width 304 height 11
click at [312, 248] on input "Keep It Going" at bounding box center [306, 249] width 11 height 11
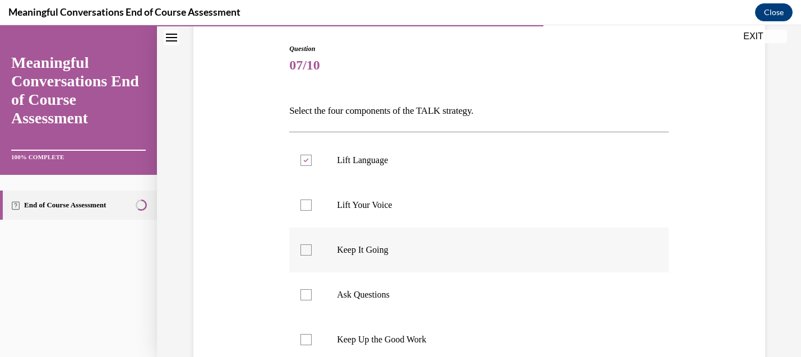
checkbox input "true"
click at [375, 293] on p "Ask Questions" at bounding box center [489, 294] width 304 height 11
click at [312, 293] on input "Ask Questions" at bounding box center [306, 294] width 11 height 11
checkbox input "true"
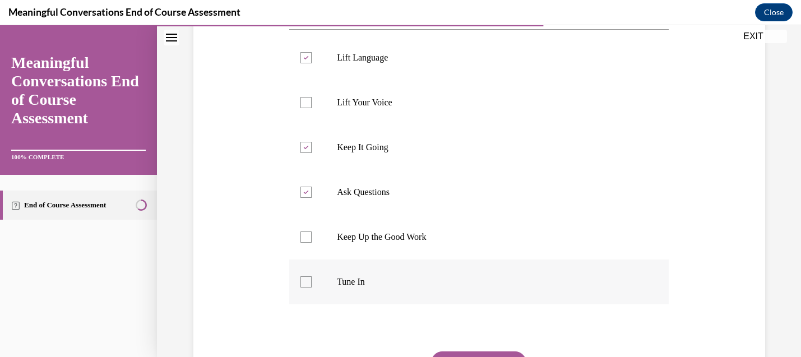
scroll to position [224, 0]
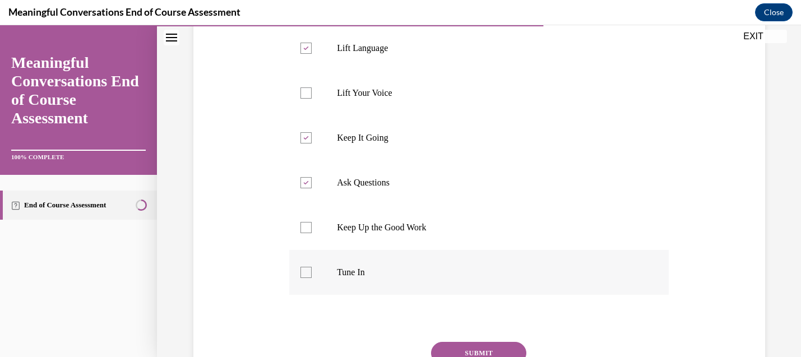
click at [373, 280] on label "Tune In" at bounding box center [479, 272] width 380 height 45
click at [312, 278] on input "Tune In" at bounding box center [306, 272] width 11 height 11
checkbox input "true"
click at [465, 350] on button "SUBMIT" at bounding box center [478, 353] width 95 height 22
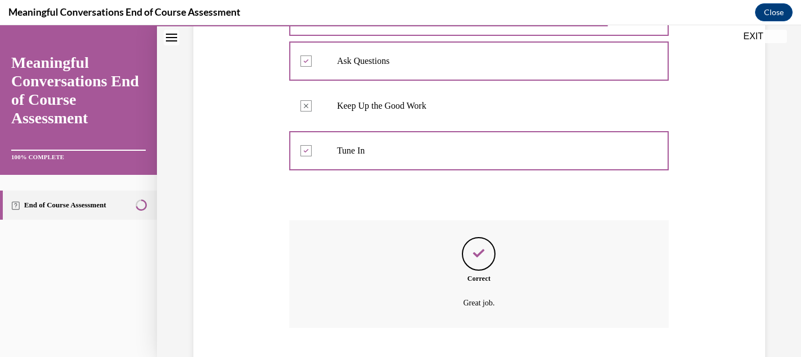
scroll to position [414, 0]
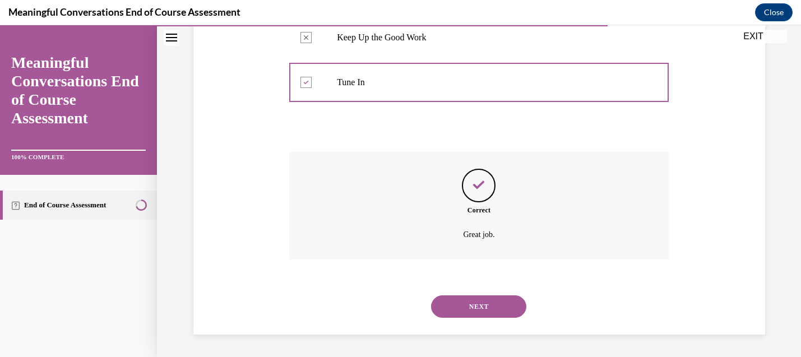
click at [475, 299] on button "NEXT" at bounding box center [478, 306] width 95 height 22
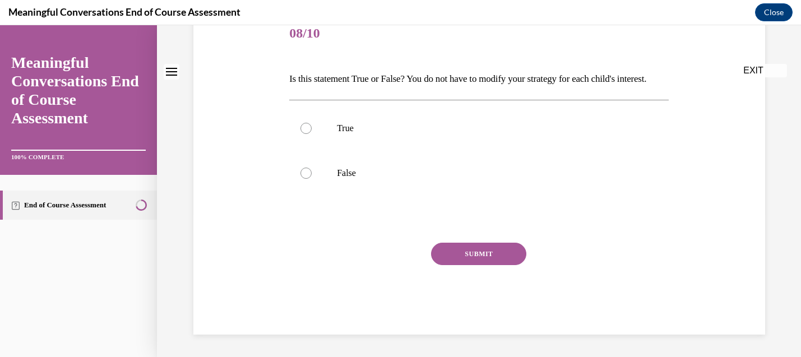
scroll to position [0, 0]
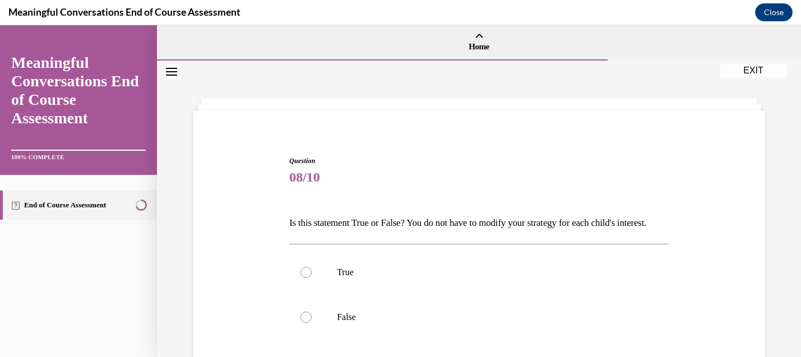
drag, startPoint x: 789, startPoint y: 141, endPoint x: 783, endPoint y: 138, distance: 7.3
click at [789, 140] on div "Question 08/10 Is this statement True or False? You do not have to modify your …" at bounding box center [479, 281] width 644 height 441
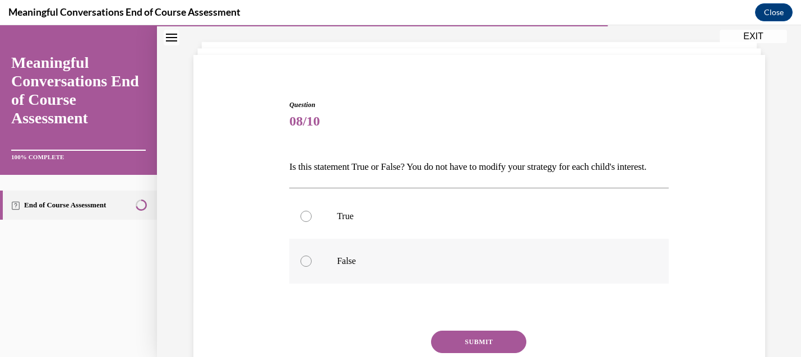
click at [342, 267] on p "False" at bounding box center [489, 261] width 304 height 11
click at [312, 267] on input "False" at bounding box center [306, 261] width 11 height 11
radio input "true"
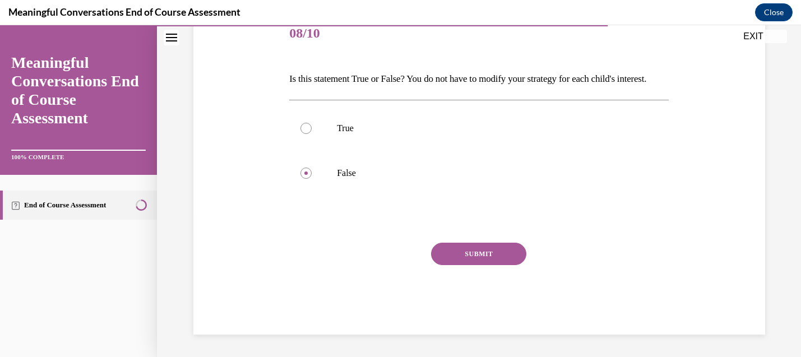
click at [485, 256] on button "SUBMIT" at bounding box center [478, 254] width 95 height 22
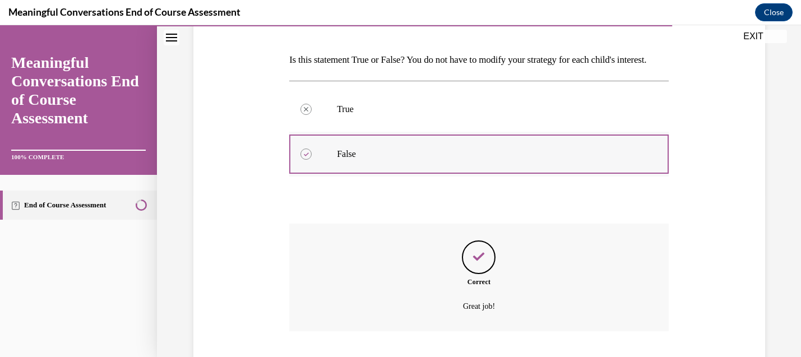
scroll to position [254, 0]
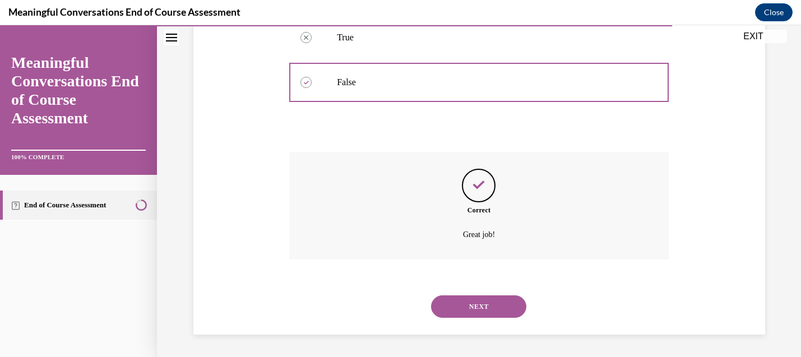
click at [481, 306] on button "NEXT" at bounding box center [478, 306] width 95 height 22
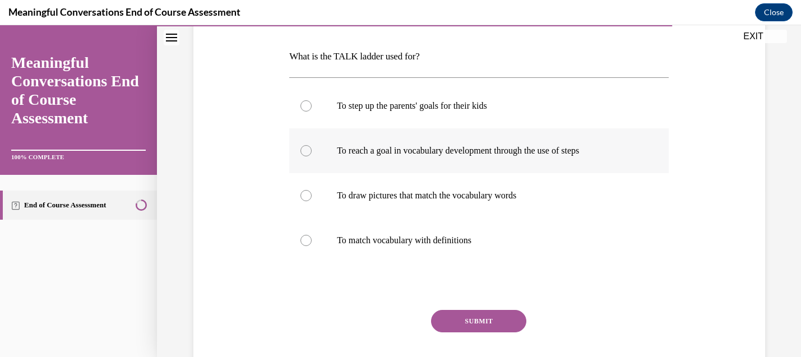
scroll to position [168, 0]
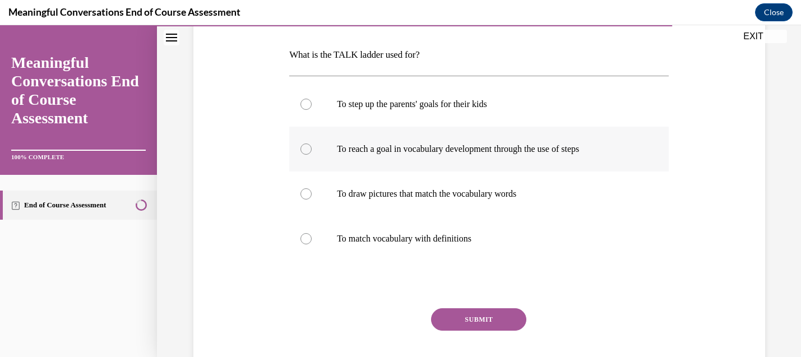
click at [472, 153] on p "To reach a goal in vocabulary development through the use of steps" at bounding box center [489, 149] width 304 height 11
click at [312, 153] on input "To reach a goal in vocabulary development through the use of steps" at bounding box center [306, 149] width 11 height 11
radio input "true"
click at [491, 315] on button "SUBMIT" at bounding box center [478, 319] width 95 height 22
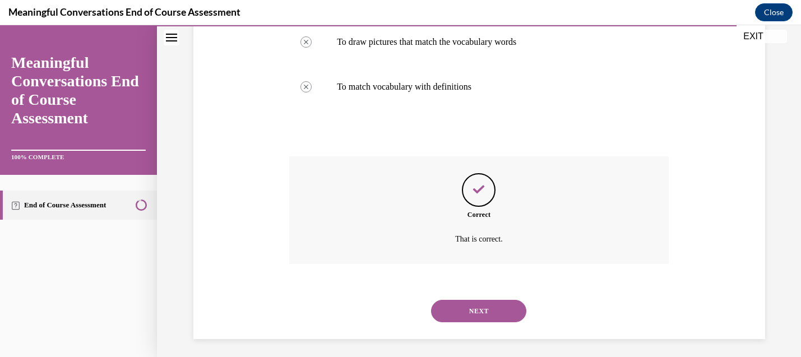
scroll to position [325, 0]
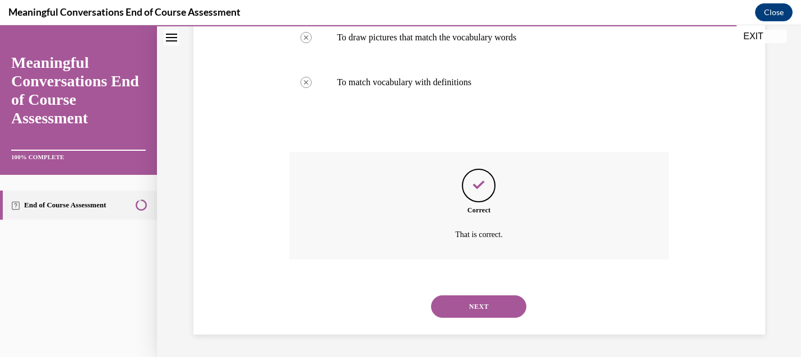
click at [493, 310] on button "NEXT" at bounding box center [478, 306] width 95 height 22
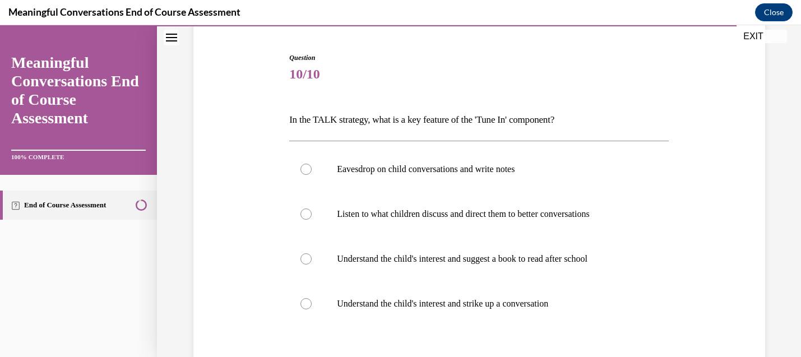
scroll to position [112, 0]
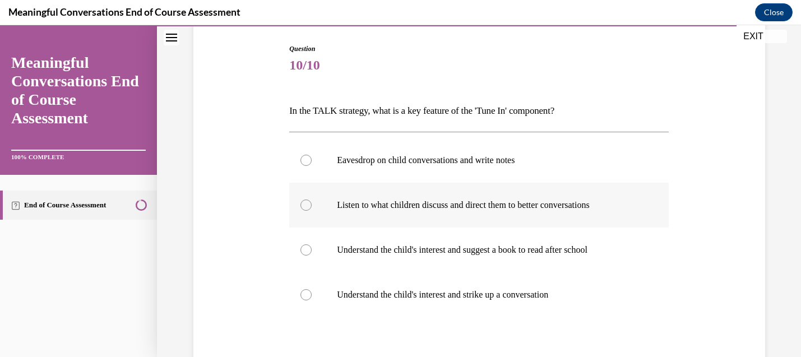
click at [424, 207] on p "Listen to what children discuss and direct them to better conversations" at bounding box center [489, 205] width 304 height 11
click at [312, 207] on input "Listen to what children discuss and direct them to better conversations" at bounding box center [306, 205] width 11 height 11
radio input "true"
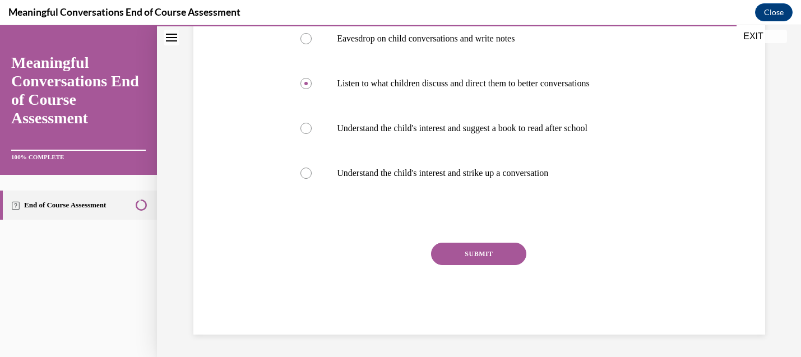
click at [505, 247] on button "SUBMIT" at bounding box center [478, 254] width 95 height 22
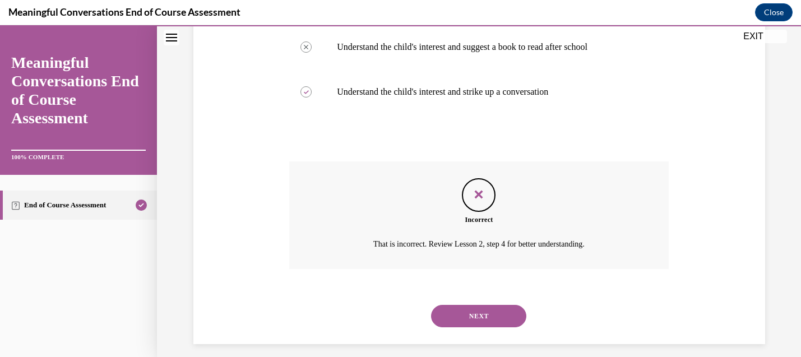
scroll to position [325, 0]
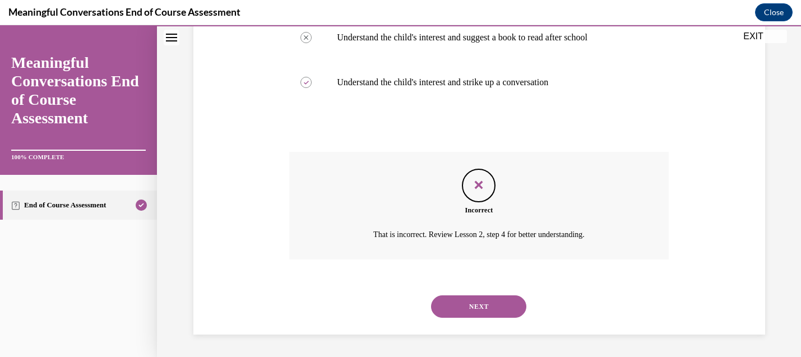
click at [490, 296] on button "NEXT" at bounding box center [478, 306] width 95 height 22
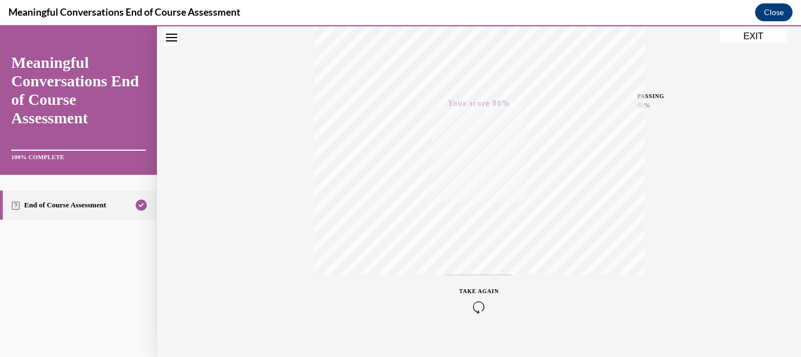
scroll to position [243, 0]
click at [753, 41] on button "EXIT" at bounding box center [753, 36] width 67 height 13
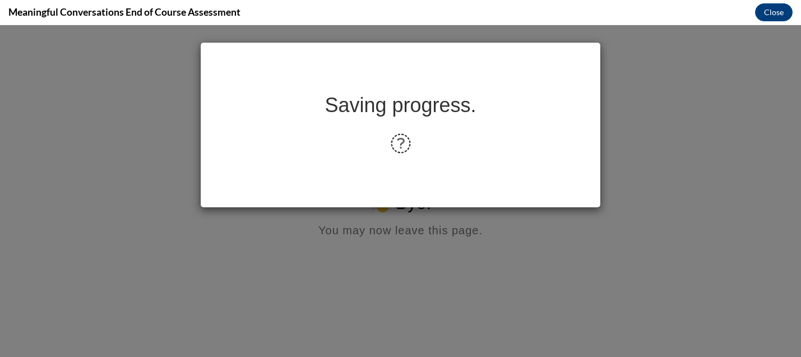
scroll to position [0, 0]
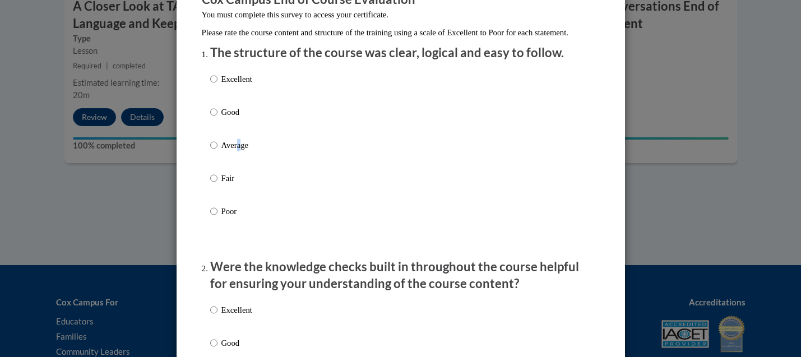
click at [235, 151] on p "Average" at bounding box center [236, 145] width 31 height 12
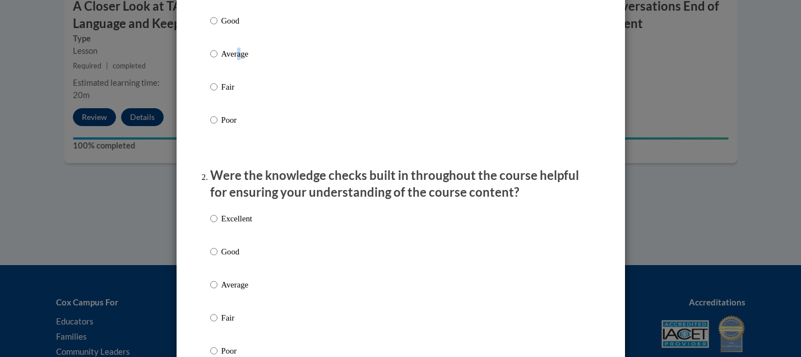
scroll to position [336, 0]
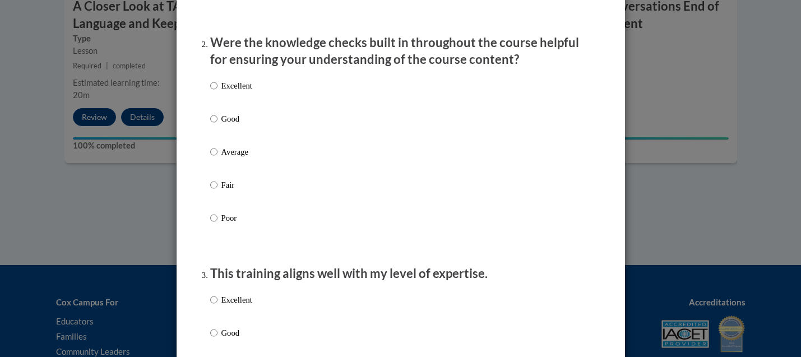
click at [225, 158] on p "Average" at bounding box center [236, 152] width 31 height 12
click at [218, 158] on input "Average" at bounding box center [213, 152] width 7 height 12
radio input "true"
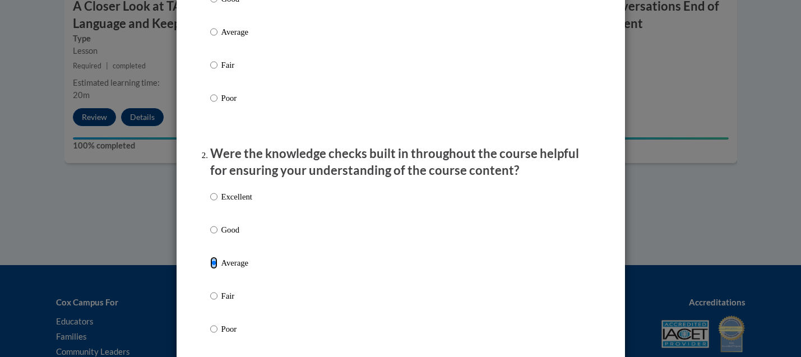
scroll to position [224, 0]
click at [227, 39] on p "Average" at bounding box center [236, 33] width 31 height 12
click at [218, 39] on input "Average" at bounding box center [213, 33] width 7 height 12
radio input "true"
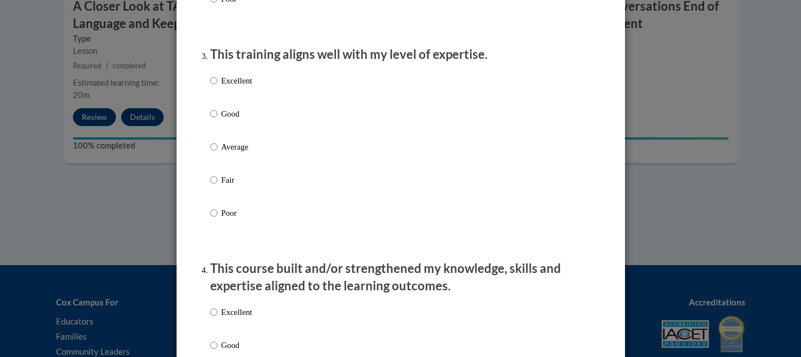
scroll to position [561, 0]
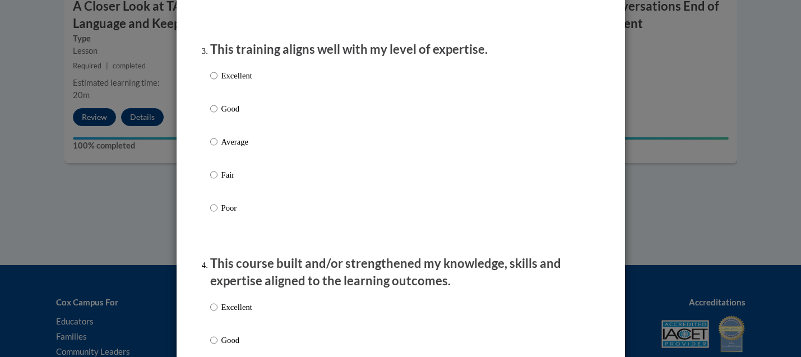
click at [245, 146] on div "Excellent Good Average Fair Poor" at bounding box center [231, 151] width 42 height 174
click at [233, 148] on p "Average" at bounding box center [236, 142] width 31 height 12
click at [218, 148] on input "Average" at bounding box center [213, 142] width 7 height 12
radio input "true"
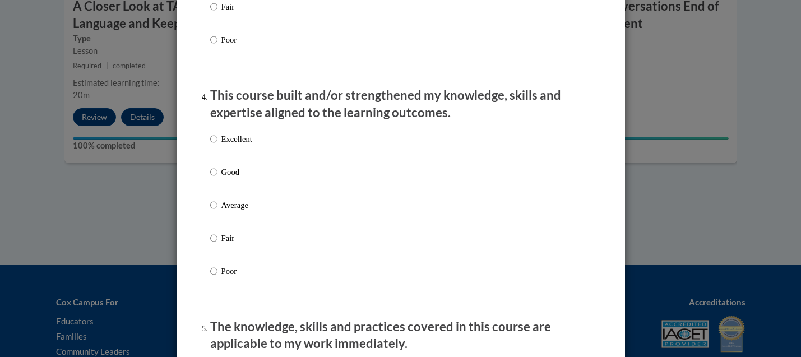
click at [215, 209] on label "Average" at bounding box center [231, 214] width 42 height 30
click at [215, 209] on input "Average" at bounding box center [213, 205] width 7 height 12
radio input "true"
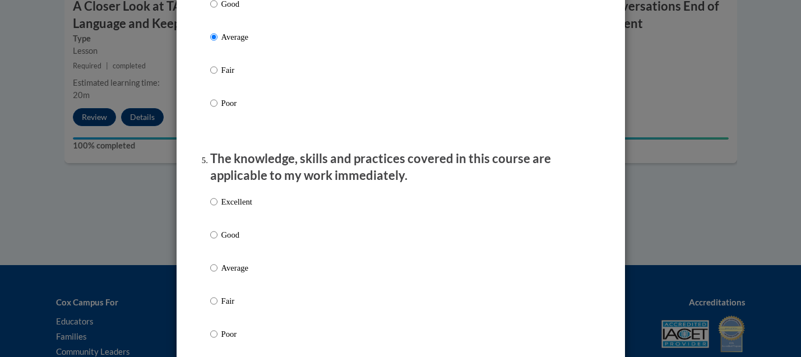
click at [233, 274] on p "Average" at bounding box center [236, 268] width 31 height 12
click at [218, 274] on input "Average" at bounding box center [213, 268] width 7 height 12
radio input "true"
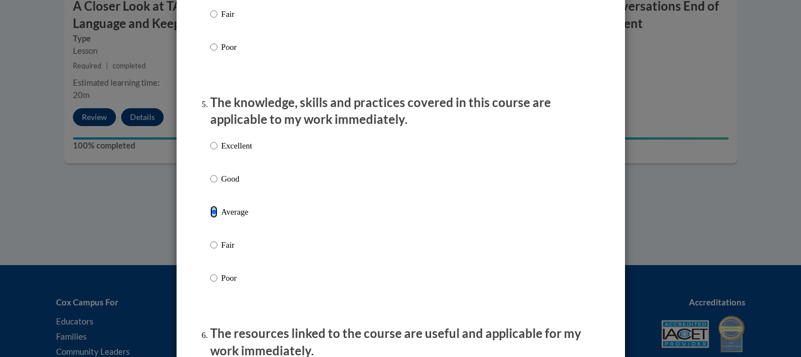
scroll to position [1177, 0]
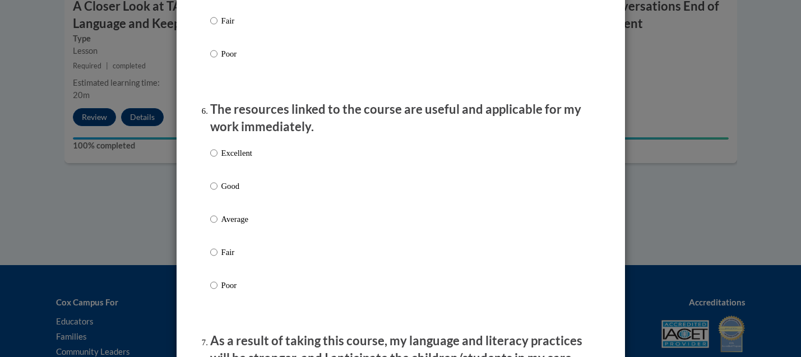
click at [224, 220] on div "Excellent Good Average Fair Poor" at bounding box center [231, 228] width 42 height 174
click at [224, 236] on label "Average" at bounding box center [231, 228] width 42 height 30
click at [218, 225] on input "Average" at bounding box center [213, 219] width 7 height 12
radio input "true"
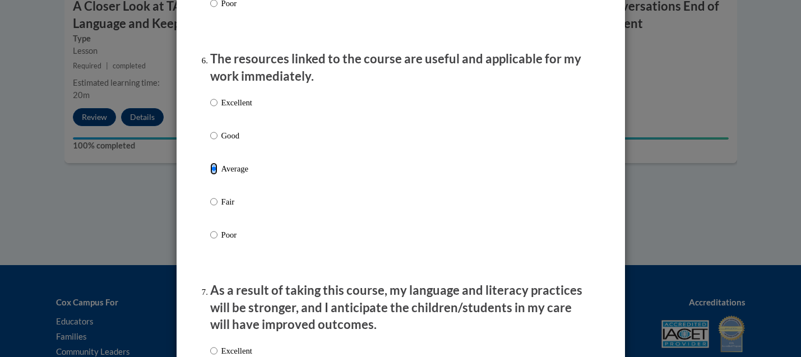
scroll to position [1346, 0]
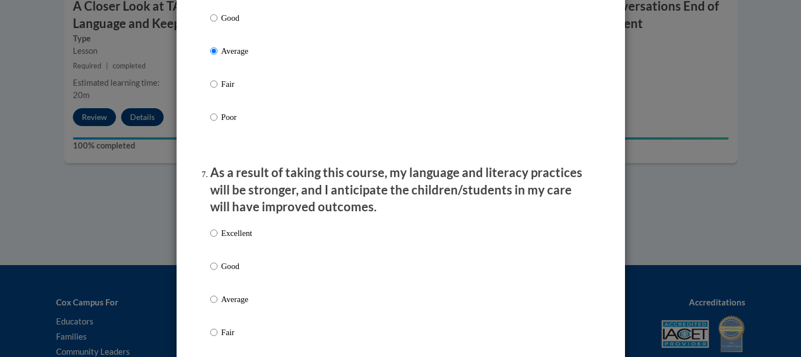
click at [219, 290] on label "Good" at bounding box center [231, 275] width 42 height 30
click at [218, 272] on input "Good" at bounding box center [213, 266] width 7 height 12
radio input "true"
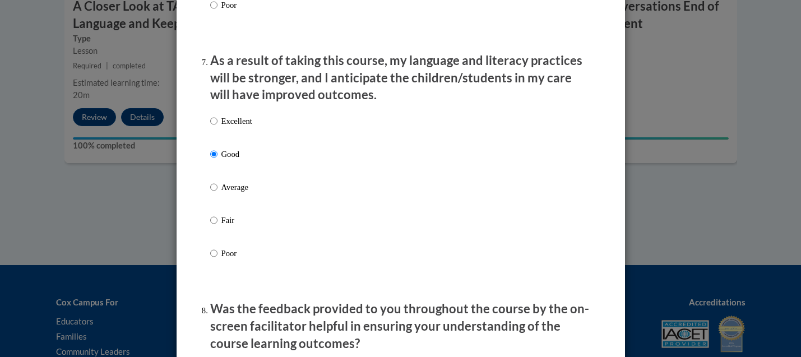
click at [229, 193] on p "Average" at bounding box center [236, 187] width 31 height 12
click at [218, 193] on input "Average" at bounding box center [213, 187] width 7 height 12
radio input "true"
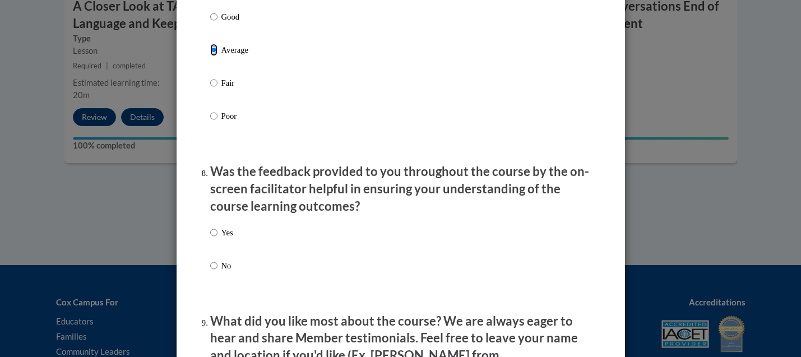
scroll to position [1626, 0]
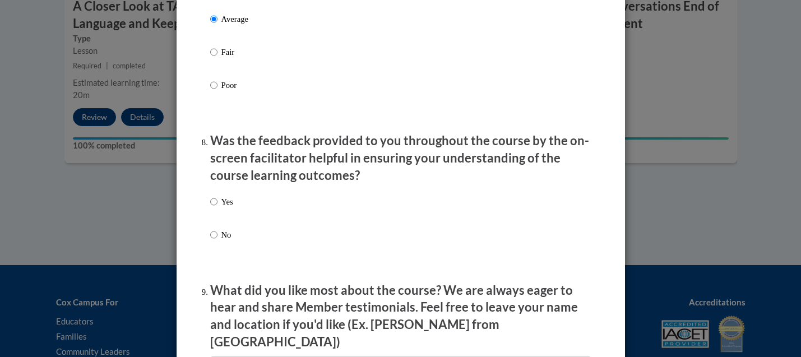
click at [210, 221] on label "Yes" at bounding box center [221, 211] width 23 height 30
click at [210, 208] on input "Yes" at bounding box center [213, 202] width 7 height 12
radio input "true"
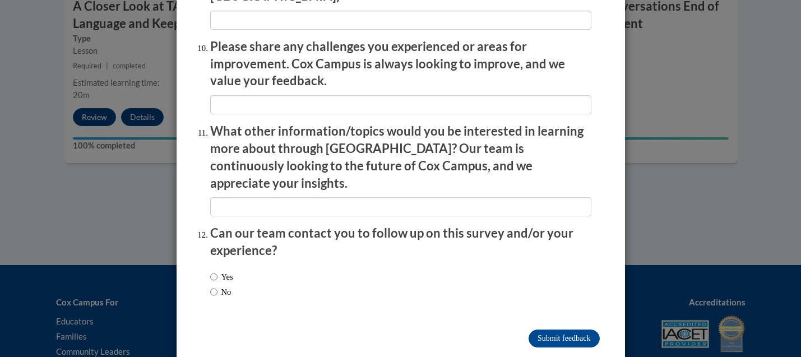
scroll to position [1972, 0]
click at [582, 329] on input "Submit feedback" at bounding box center [564, 338] width 71 height 18
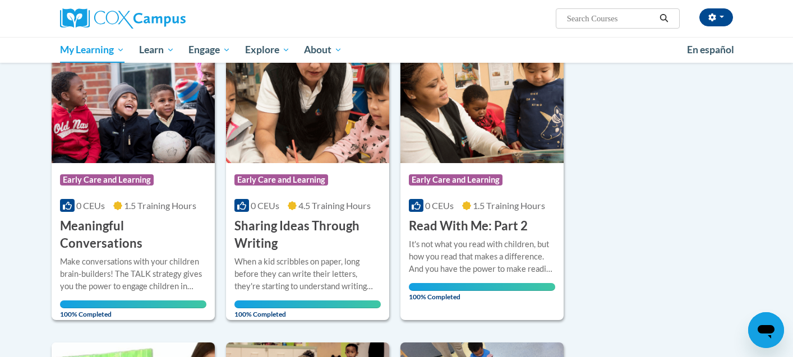
scroll to position [224, 0]
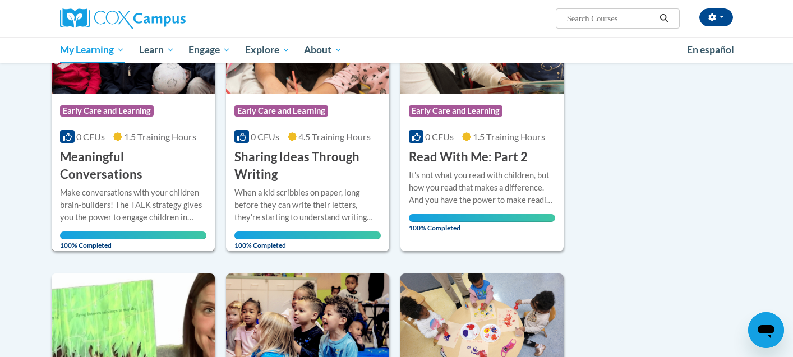
click at [88, 147] on div "Course Category: Early Care and Learning 0 CEUs 1.5 Training Hours COURSE Meani…" at bounding box center [133, 138] width 163 height 89
